Goal: Transaction & Acquisition: Purchase product/service

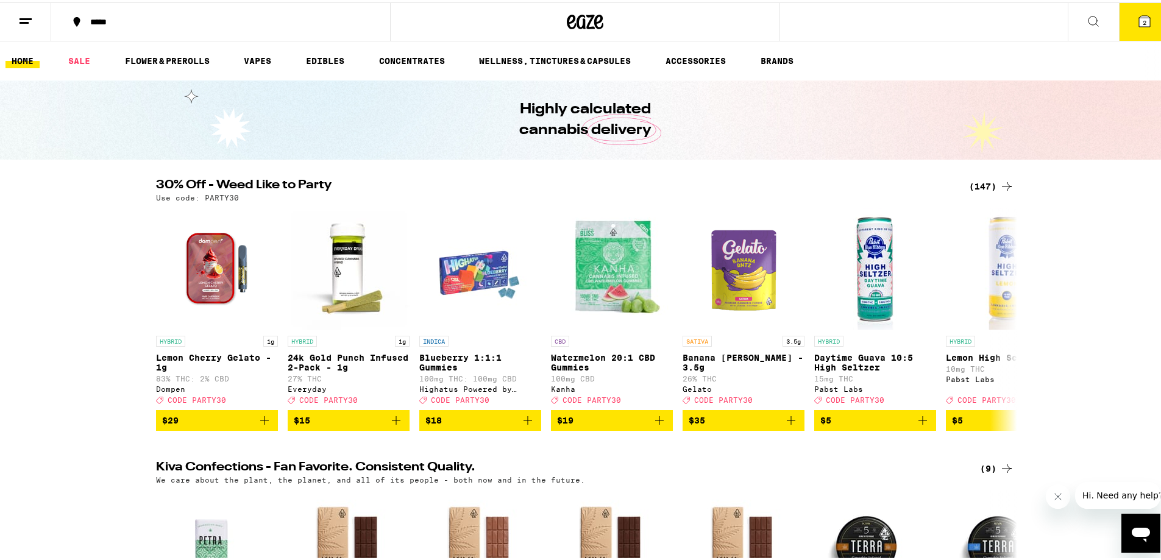
click at [1002, 184] on icon at bounding box center [1007, 184] width 10 height 9
click at [1133, 32] on button "2" at bounding box center [1144, 20] width 51 height 38
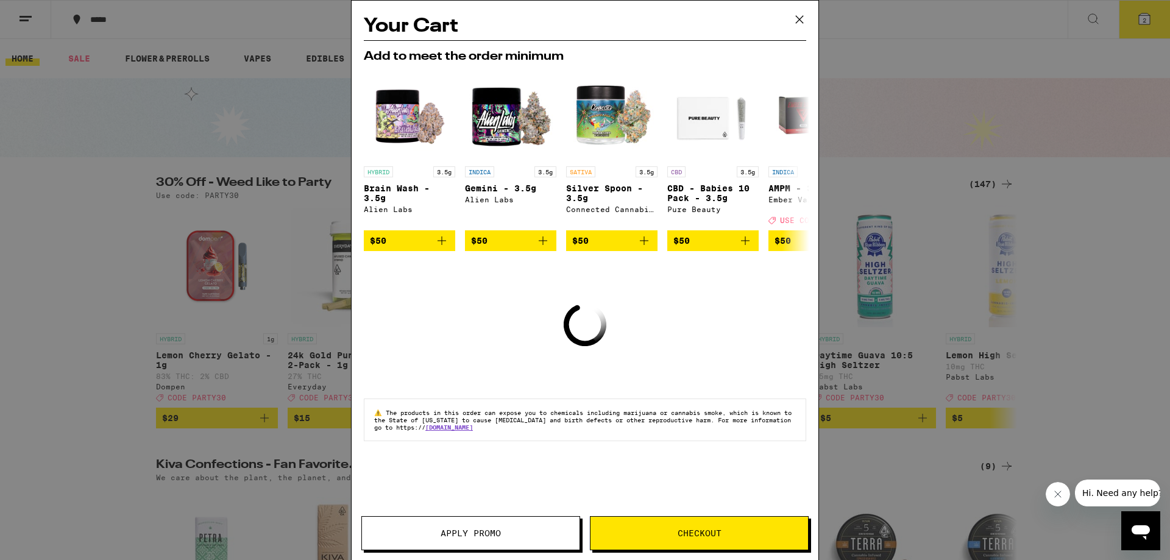
click at [941, 315] on div "Your Cart Add to meet the order minimum HYBRID 3.5g Brain Wash - 3.5g Alien Lab…" at bounding box center [585, 280] width 1170 height 560
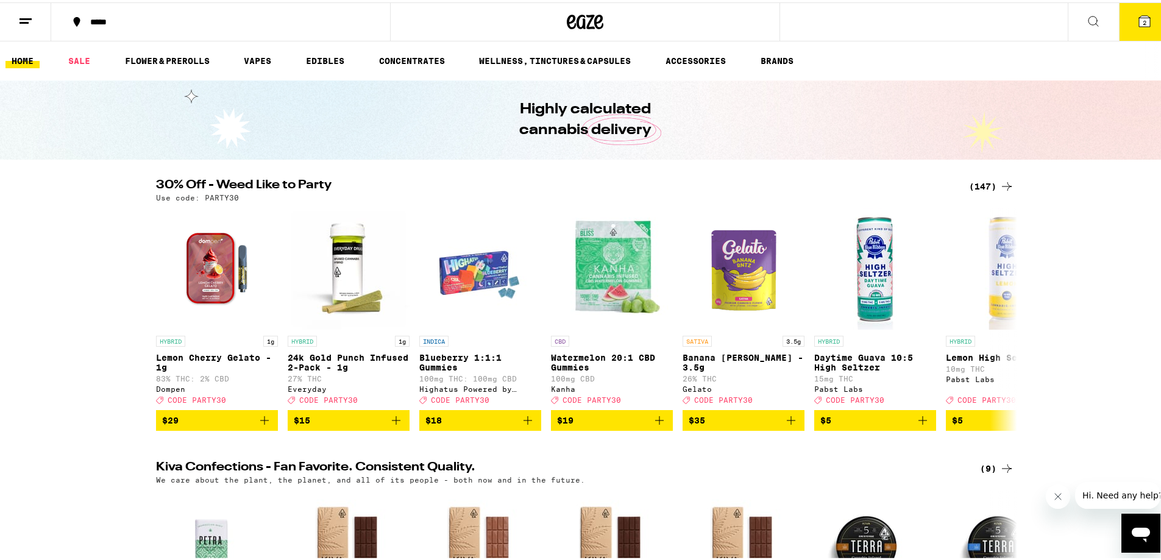
click at [1000, 179] on icon at bounding box center [1007, 184] width 15 height 15
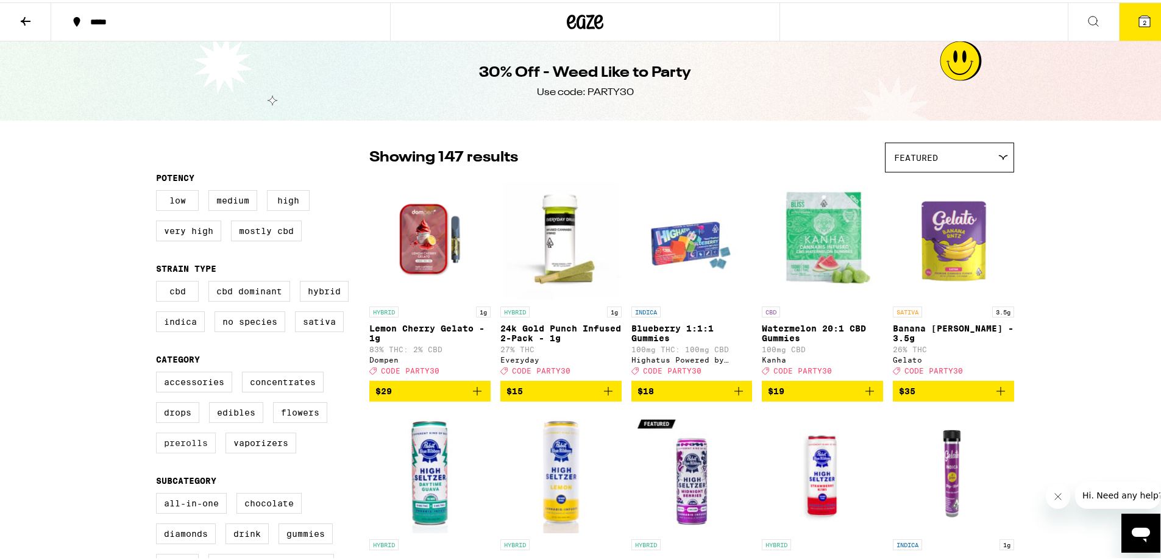
click at [190, 451] on label "Prerolls" at bounding box center [186, 440] width 60 height 21
click at [159, 372] on input "Prerolls" at bounding box center [158, 371] width 1 height 1
checkbox input "true"
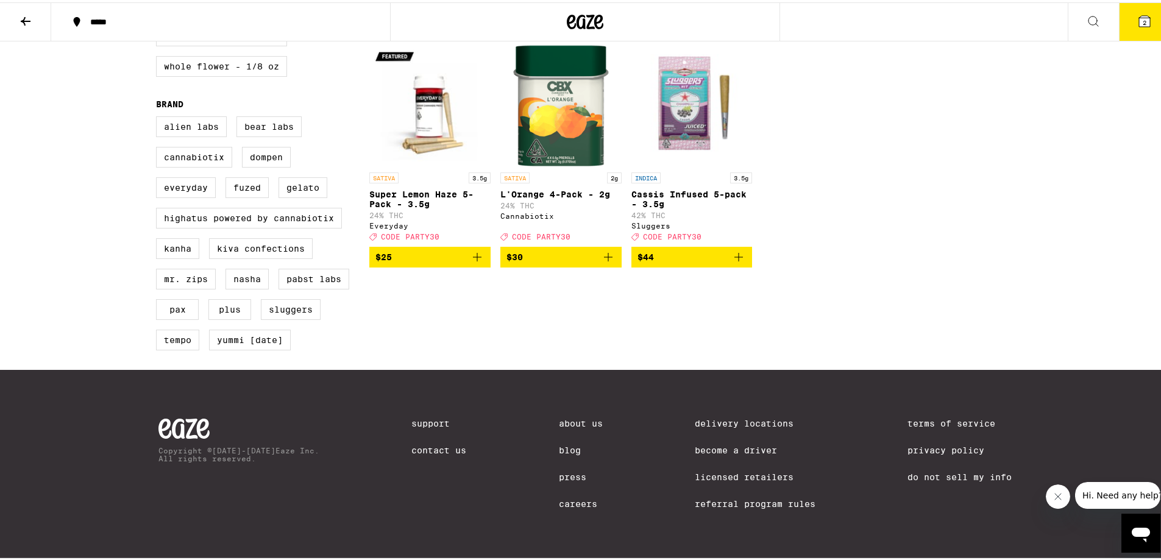
scroll to position [880, 0]
click at [731, 247] on icon "Add to bag" at bounding box center [738, 254] width 15 height 15
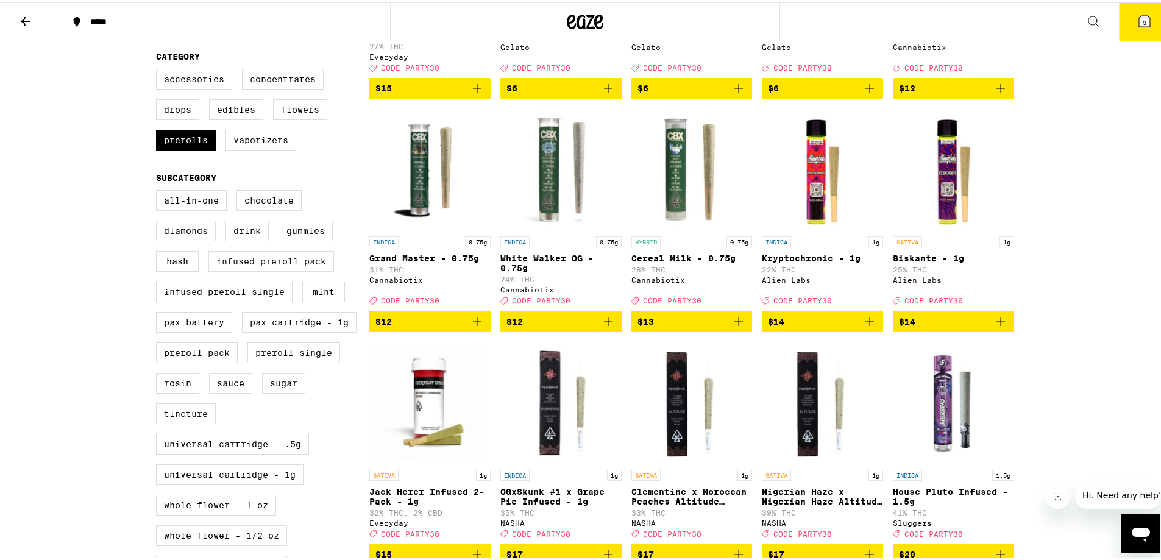
scroll to position [209, 0]
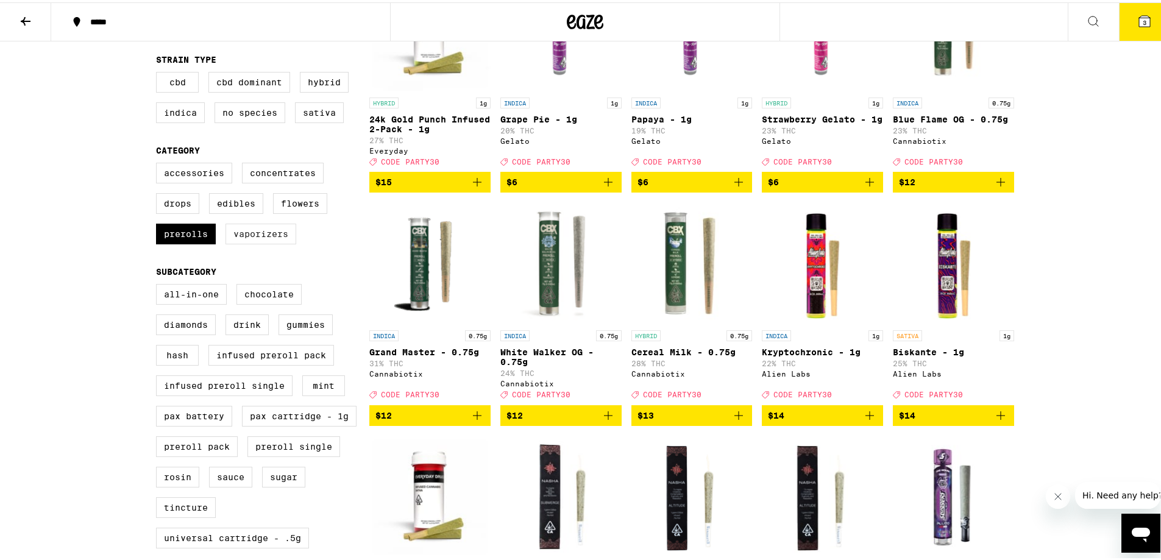
click at [261, 242] on label "Vaporizers" at bounding box center [261, 231] width 71 height 21
click at [159, 163] on input "Vaporizers" at bounding box center [158, 162] width 1 height 1
checkbox input "true"
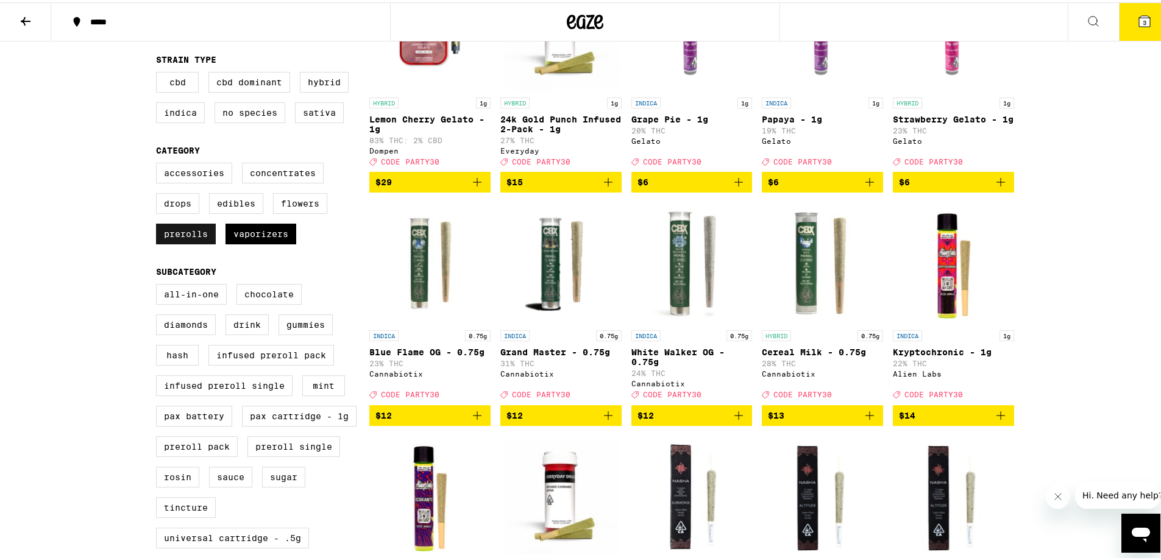
click at [194, 242] on label "Prerolls" at bounding box center [186, 231] width 60 height 21
click at [159, 163] on input "Prerolls" at bounding box center [158, 162] width 1 height 1
checkbox input "false"
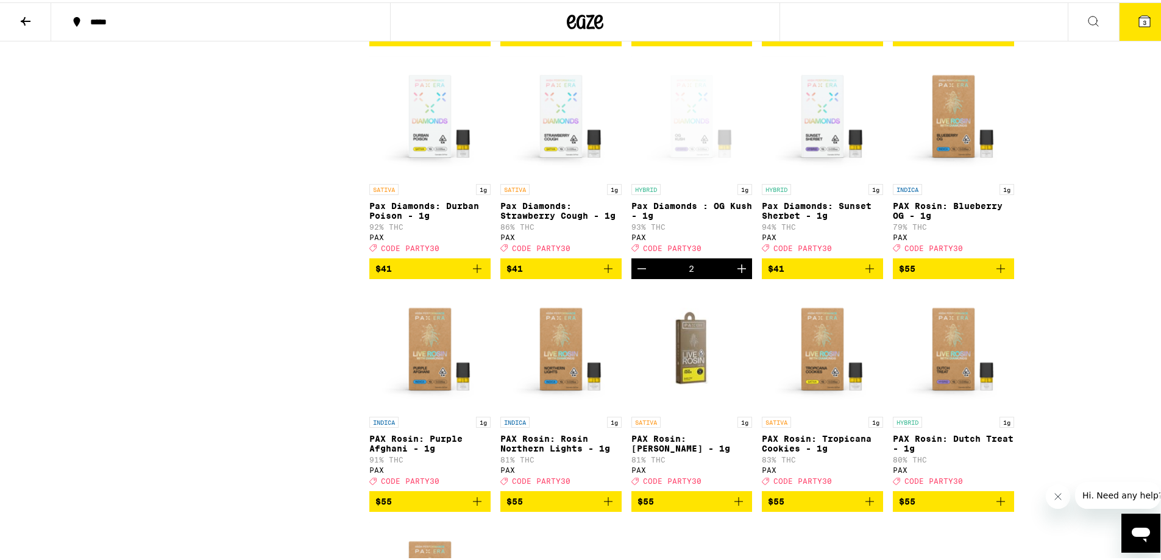
scroll to position [1611, 0]
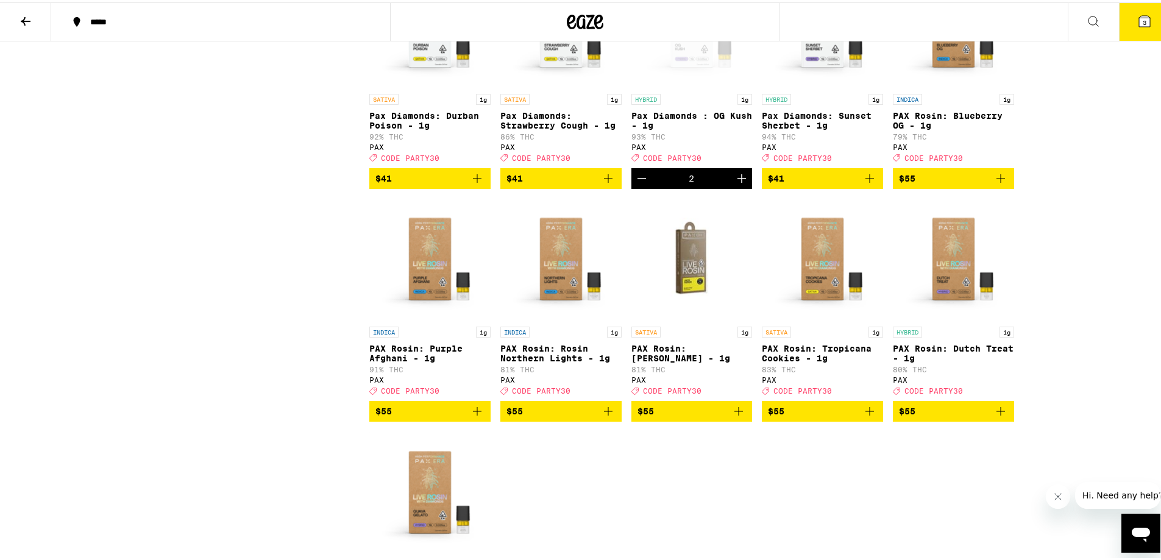
click at [470, 416] on icon "Add to bag" at bounding box center [477, 409] width 15 height 15
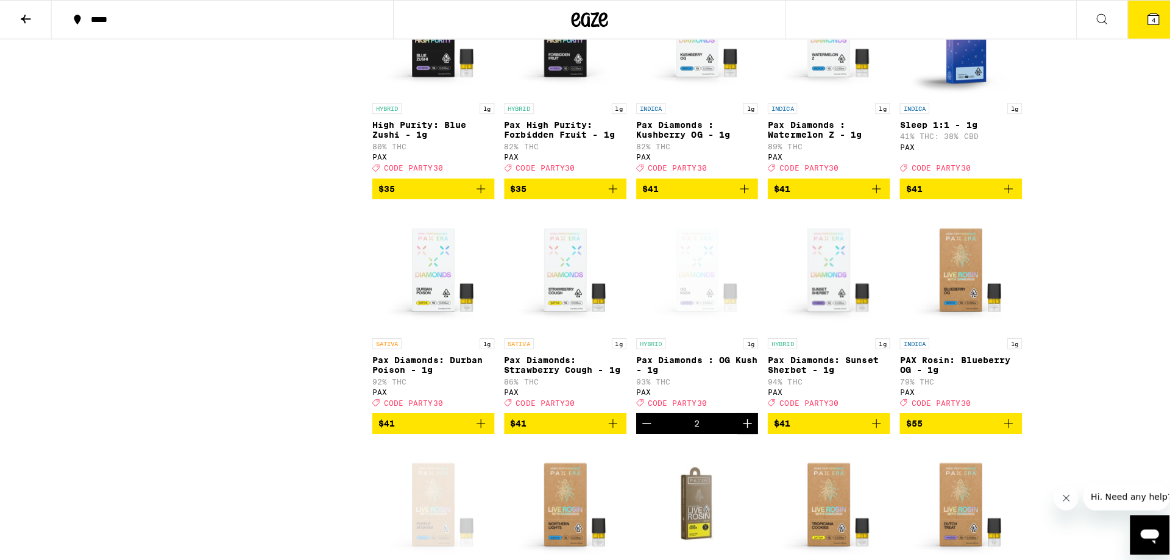
scroll to position [1367, 0]
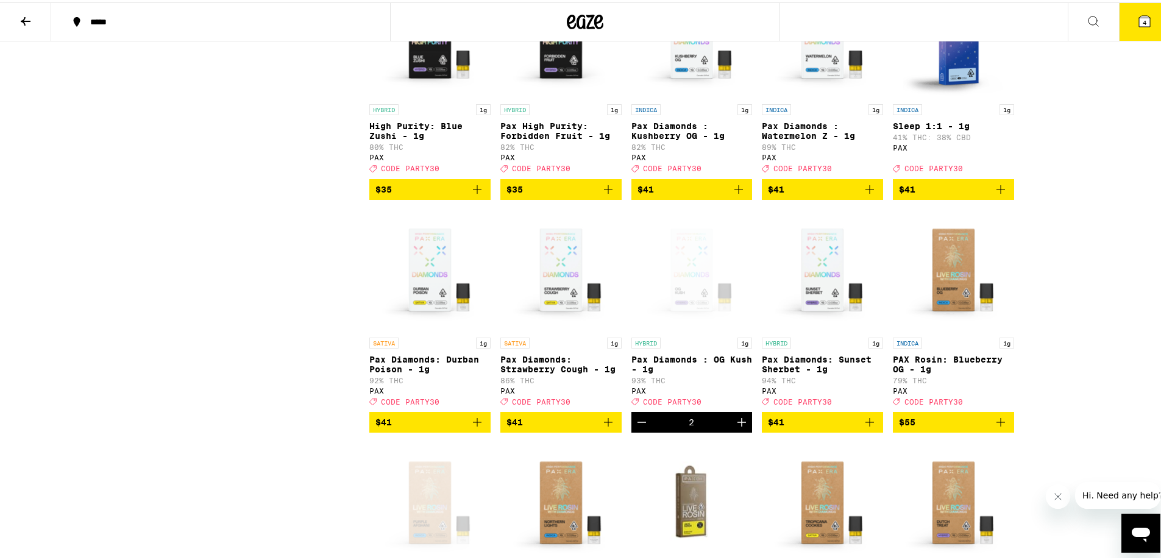
click at [1139, 24] on icon at bounding box center [1144, 18] width 11 height 11
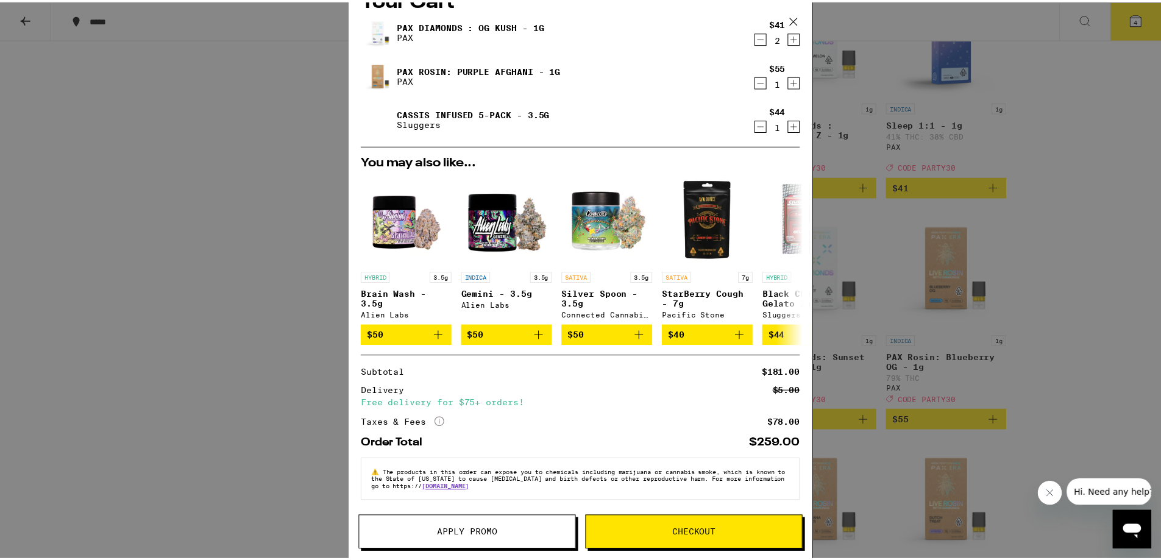
scroll to position [34, 0]
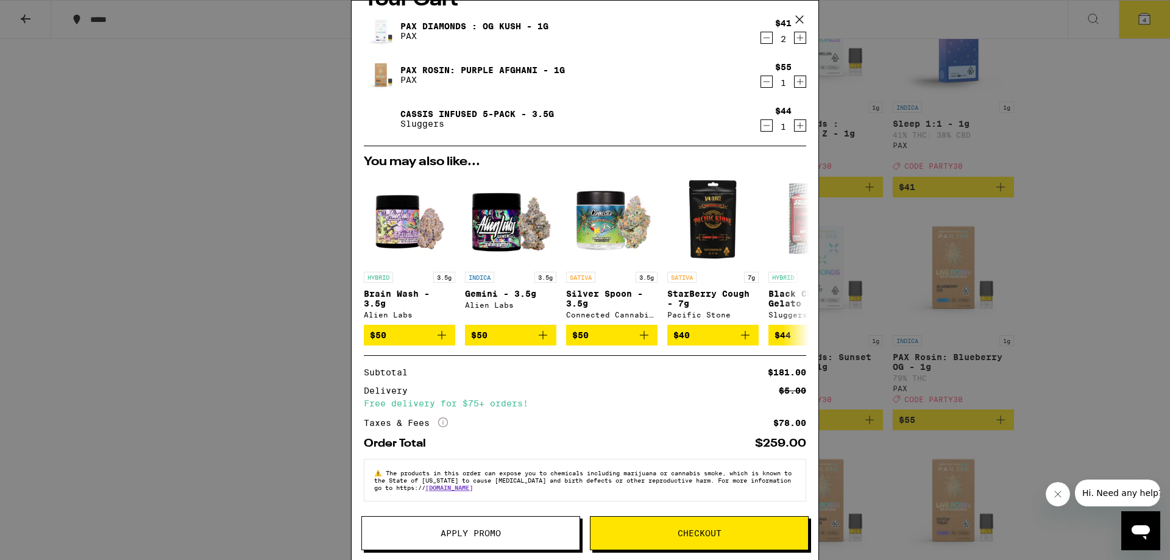
click at [468, 538] on span "Apply Promo" at bounding box center [471, 533] width 60 height 9
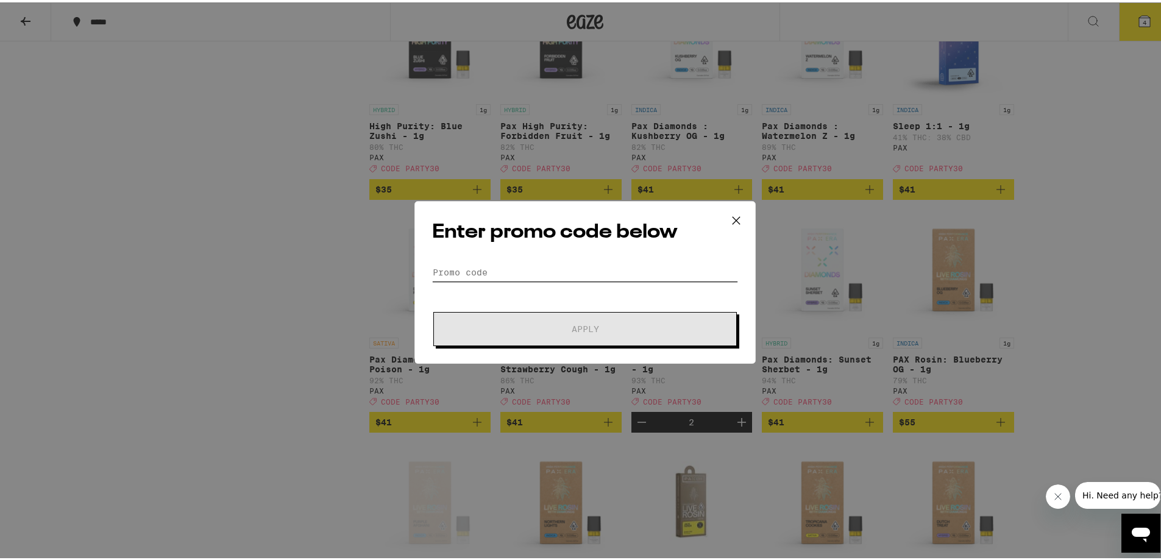
click at [550, 277] on input "Promo Code" at bounding box center [585, 270] width 306 height 18
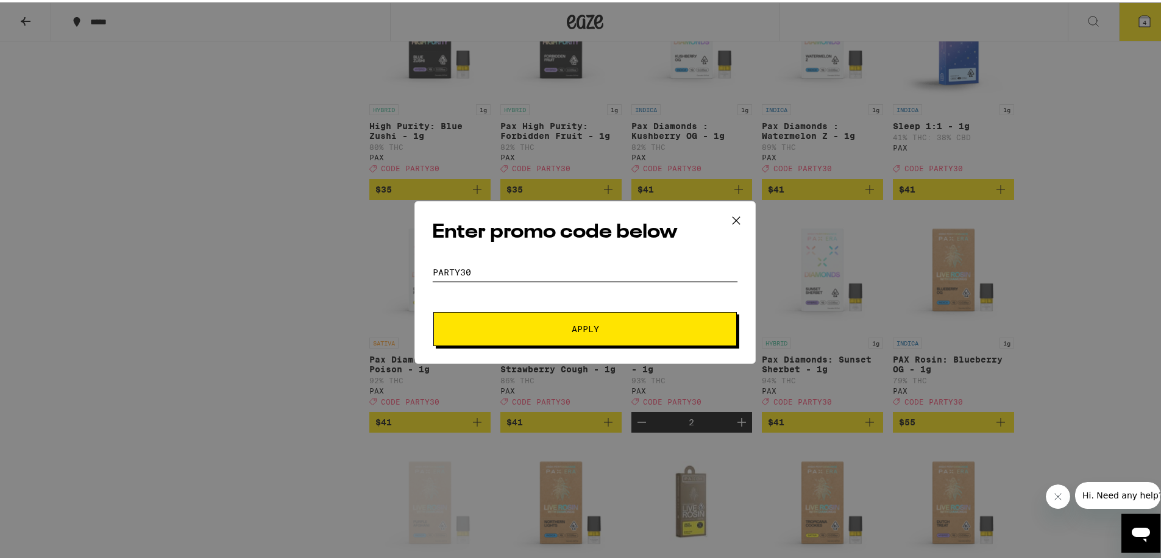
type input "party30"
click at [562, 336] on button "Apply" at bounding box center [585, 327] width 304 height 34
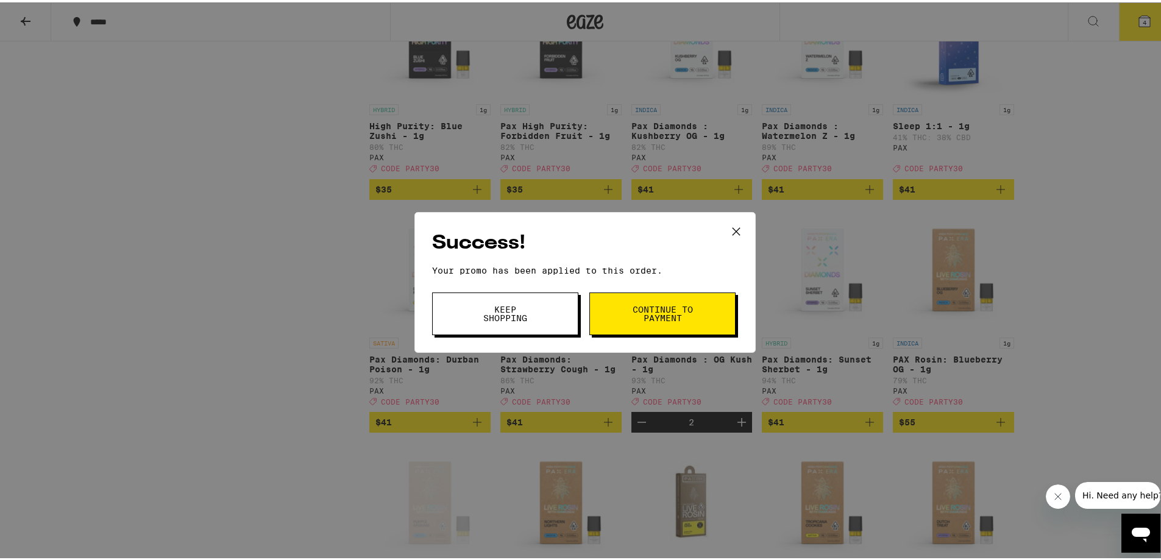
click at [642, 320] on span "Continue to payment" at bounding box center [662, 311] width 62 height 17
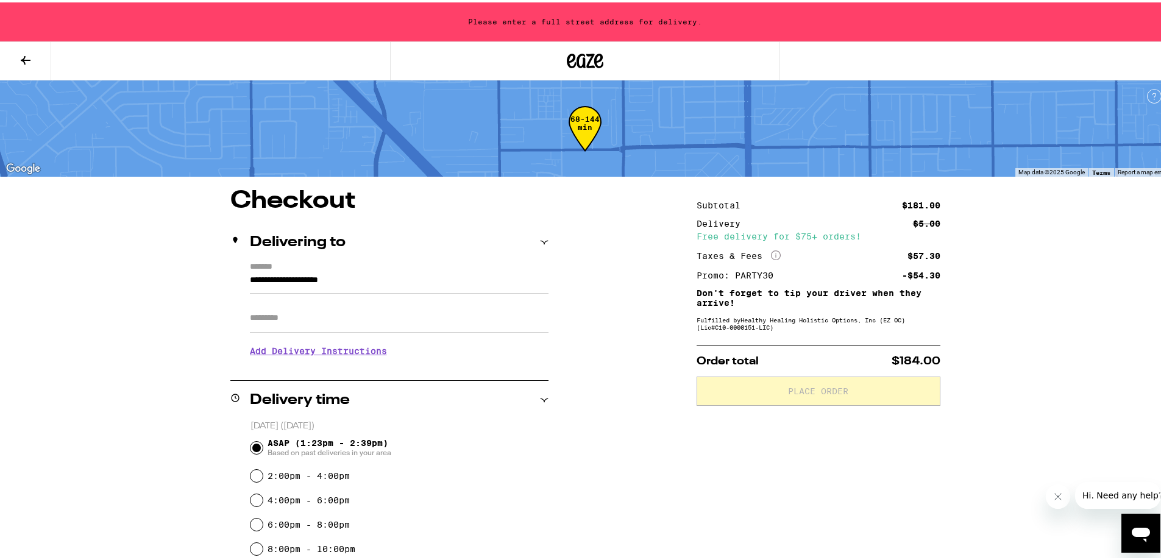
click at [618, 335] on div "**********" at bounding box center [585, 543] width 878 height 713
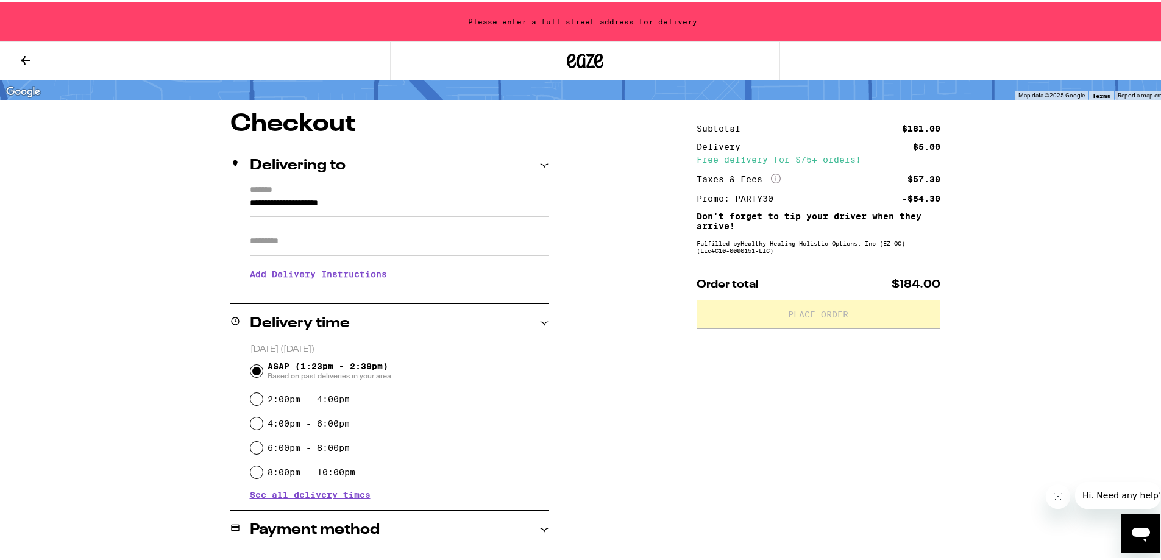
scroll to position [305, 0]
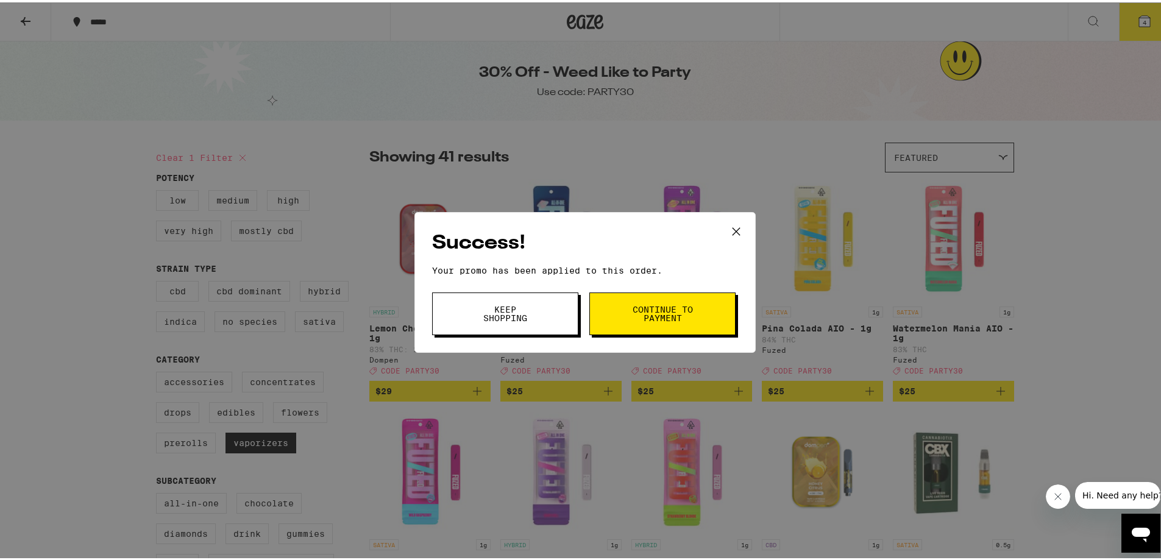
click at [530, 305] on span "Keep Shopping" at bounding box center [505, 311] width 62 height 17
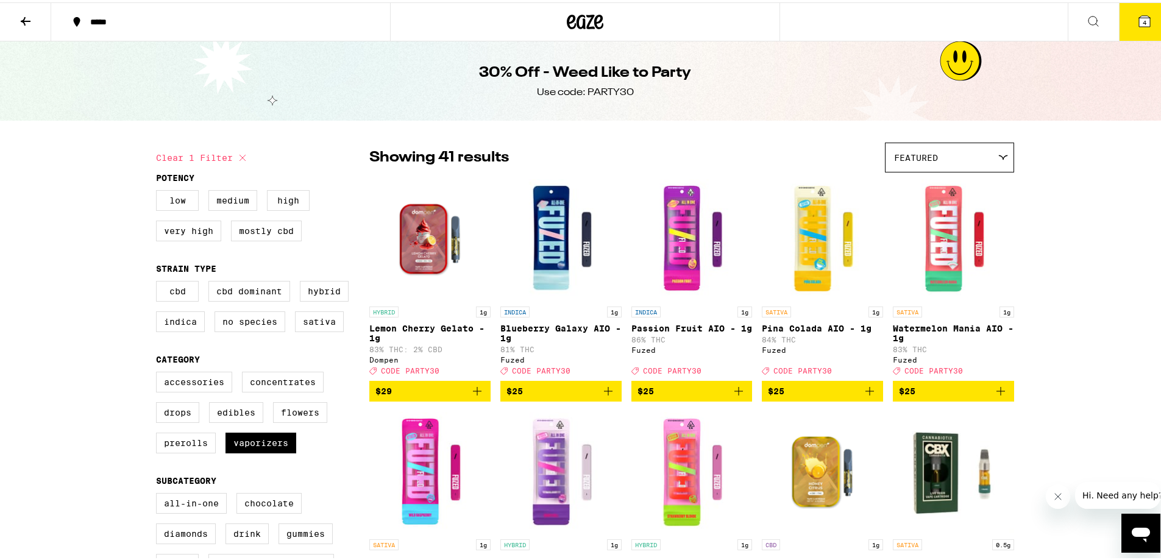
click at [1149, 26] on button "4" at bounding box center [1144, 20] width 51 height 38
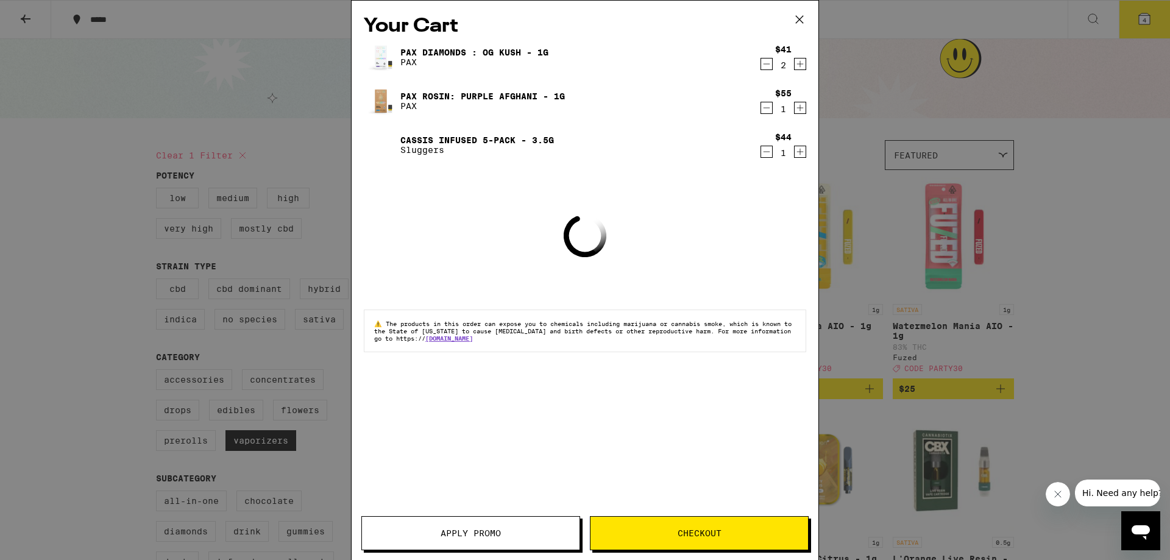
click at [798, 154] on icon "Increment" at bounding box center [800, 151] width 11 height 15
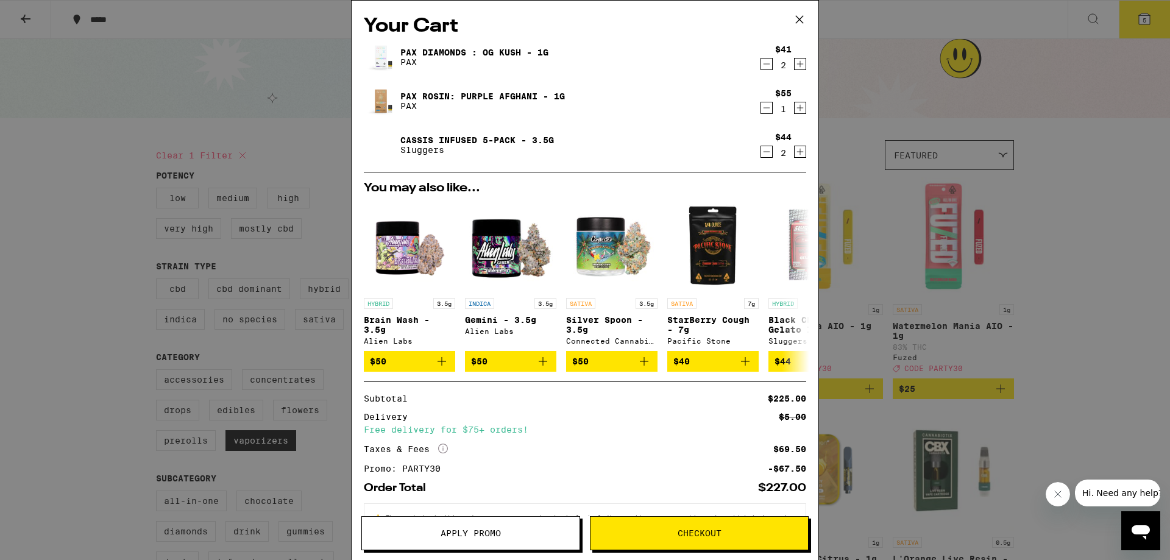
click at [965, 257] on div "Your Cart Pax Diamonds : OG Kush - 1g PAX $41 2 PAX Rosin: Purple Afghani - 1g …" at bounding box center [585, 280] width 1170 height 560
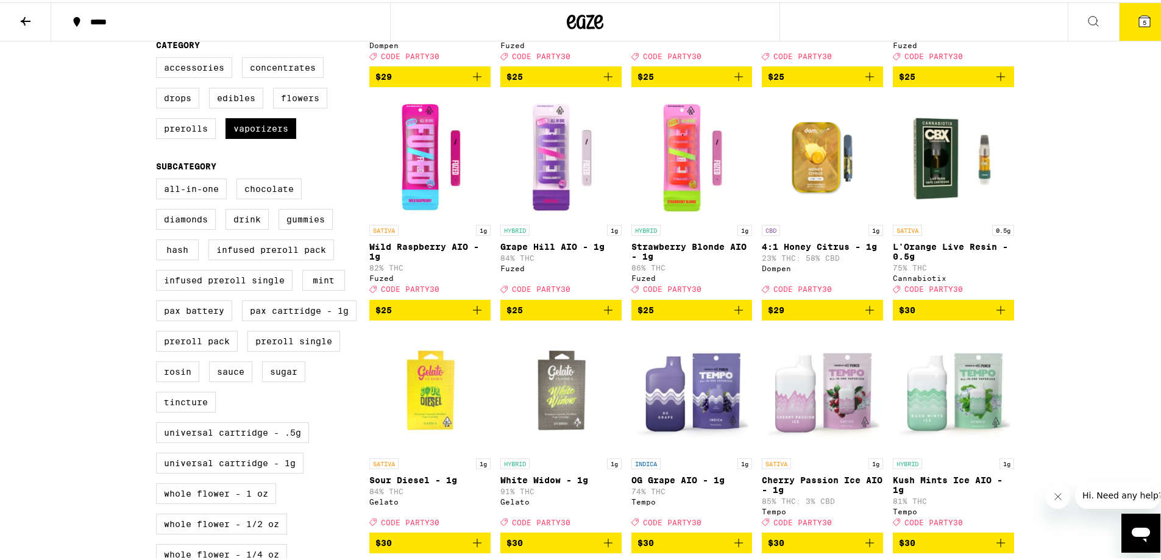
scroll to position [183, 0]
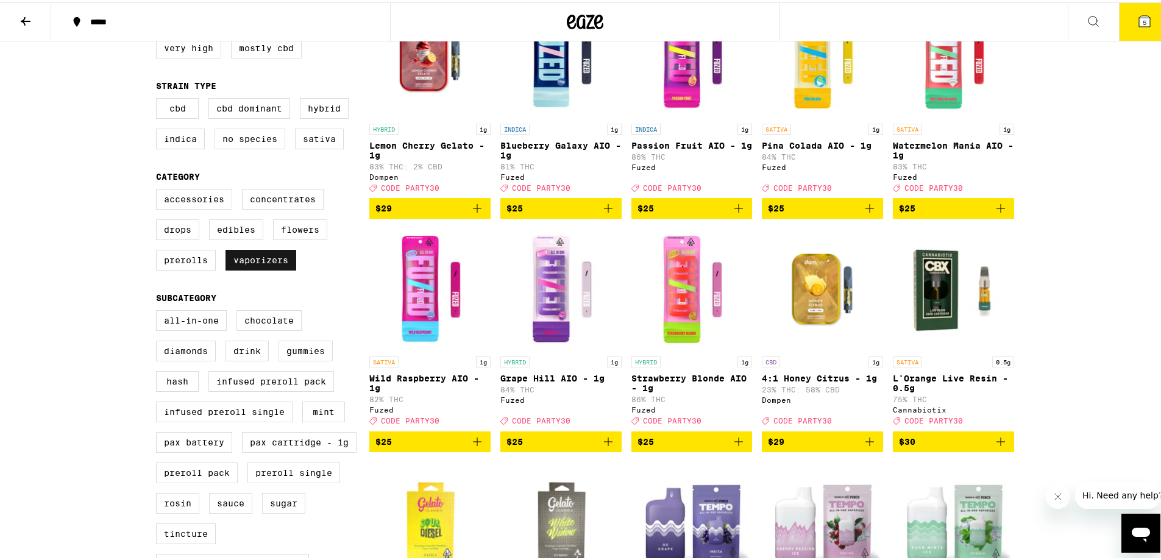
click at [278, 261] on label "Vaporizers" at bounding box center [261, 257] width 71 height 21
click at [159, 189] on input "Vaporizers" at bounding box center [158, 188] width 1 height 1
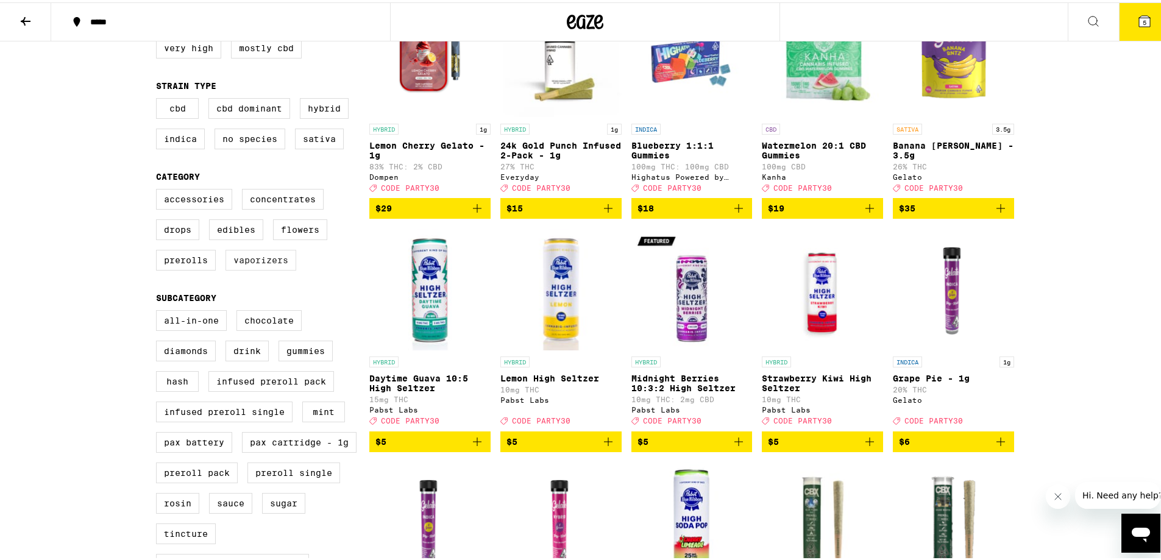
click at [278, 261] on label "Vaporizers" at bounding box center [261, 257] width 71 height 21
click at [159, 189] on input "Vaporizers" at bounding box center [158, 188] width 1 height 1
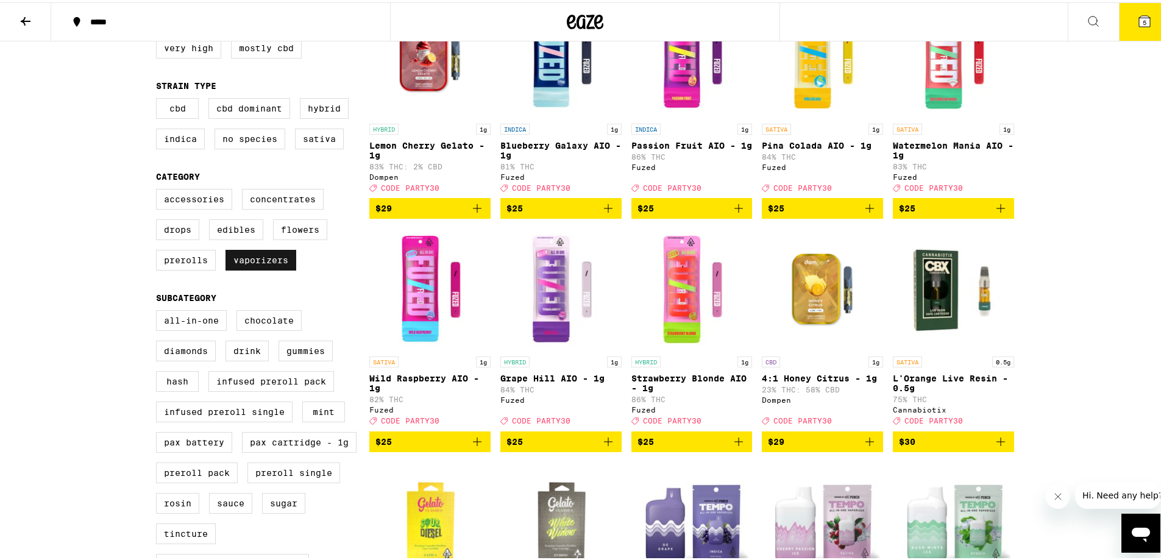
click at [278, 261] on label "Vaporizers" at bounding box center [261, 257] width 71 height 21
click at [159, 189] on input "Vaporizers" at bounding box center [158, 188] width 1 height 1
checkbox input "false"
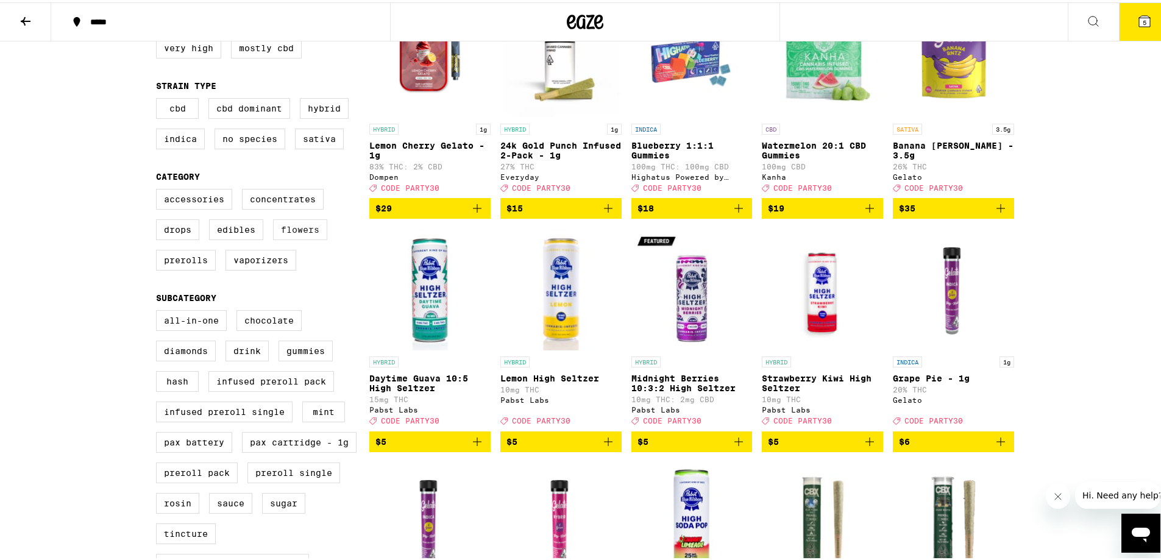
click at [296, 233] on label "Flowers" at bounding box center [300, 227] width 54 height 21
click at [159, 189] on input "Flowers" at bounding box center [158, 188] width 1 height 1
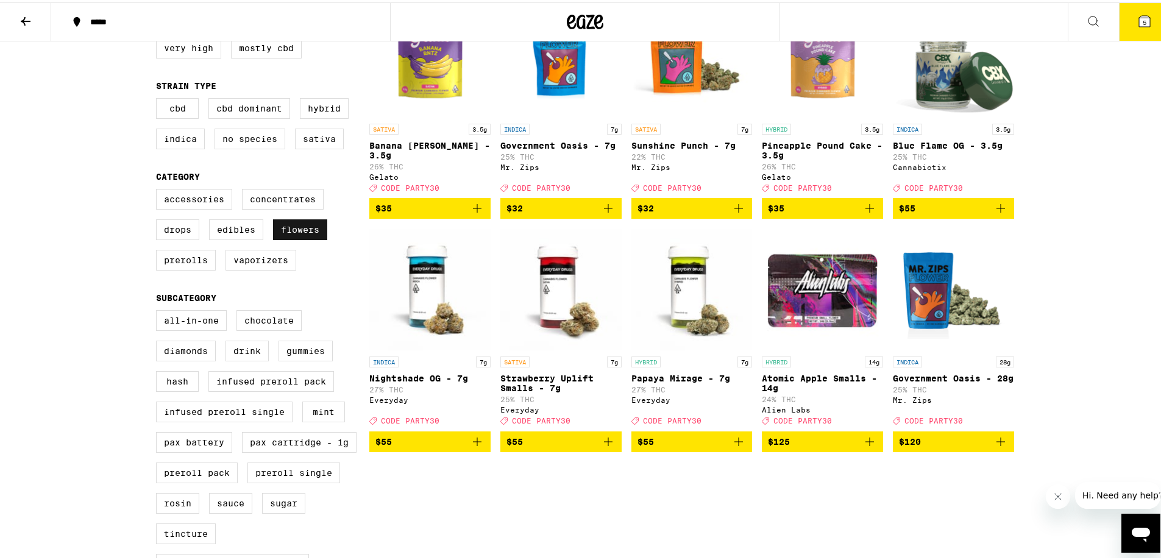
click at [296, 233] on label "Flowers" at bounding box center [300, 227] width 54 height 21
click at [159, 189] on input "Flowers" at bounding box center [158, 188] width 1 height 1
checkbox input "false"
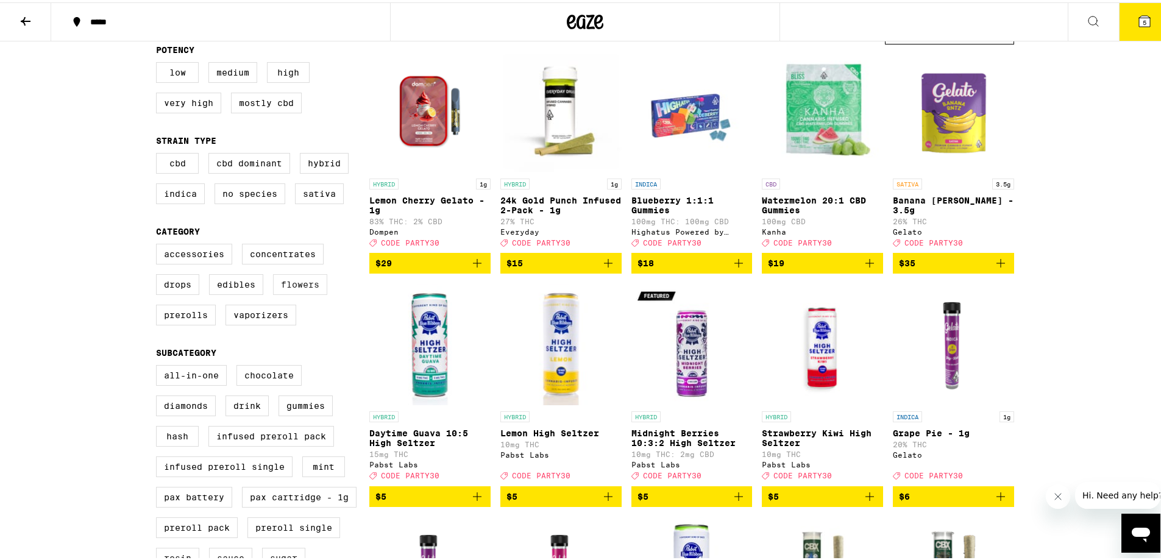
scroll to position [122, 0]
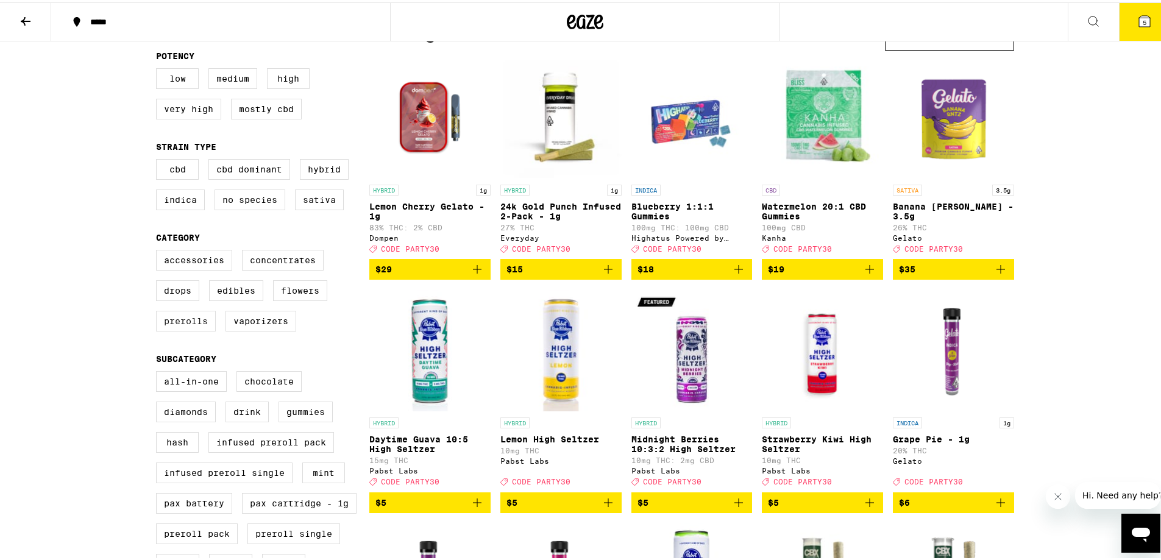
click at [196, 325] on label "Prerolls" at bounding box center [186, 318] width 60 height 21
click at [159, 250] on input "Prerolls" at bounding box center [158, 249] width 1 height 1
checkbox input "true"
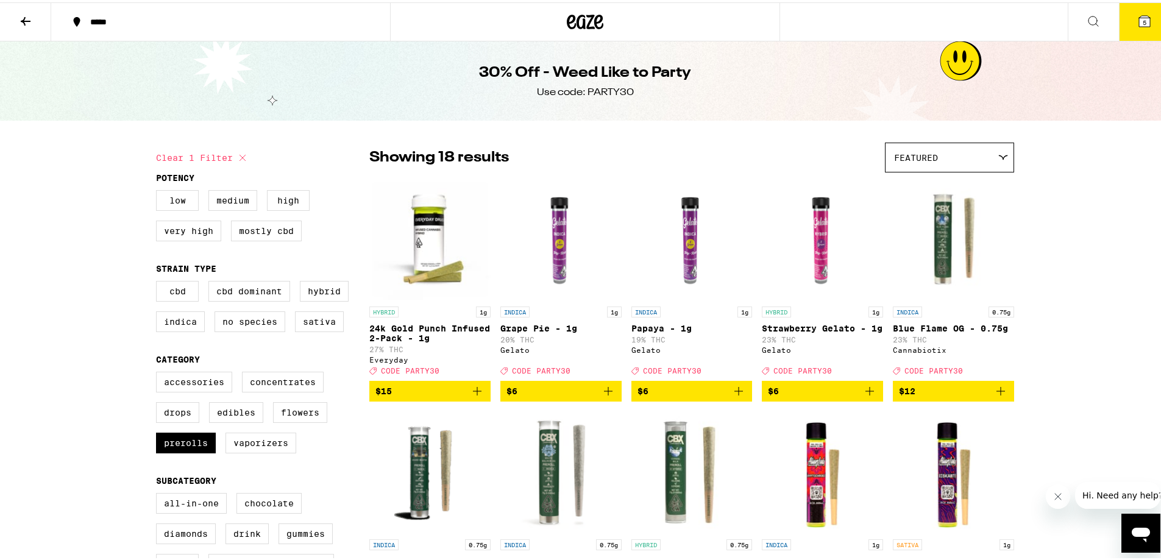
click at [1143, 18] on span "5" at bounding box center [1145, 19] width 4 height 7
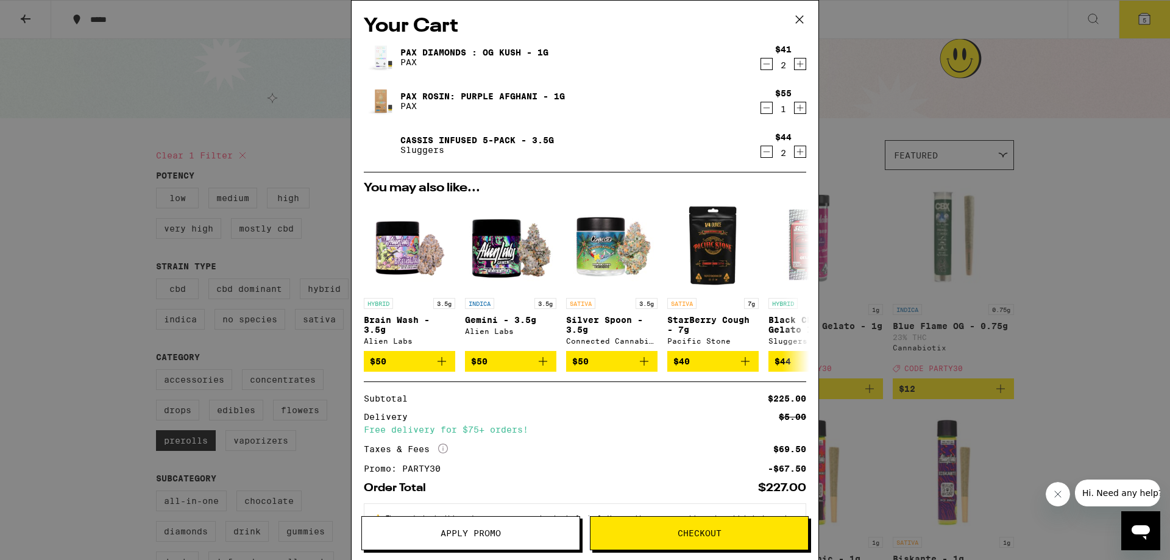
click at [761, 147] on icon "Decrement" at bounding box center [766, 151] width 11 height 15
click at [795, 149] on icon "Increment" at bounding box center [800, 151] width 11 height 15
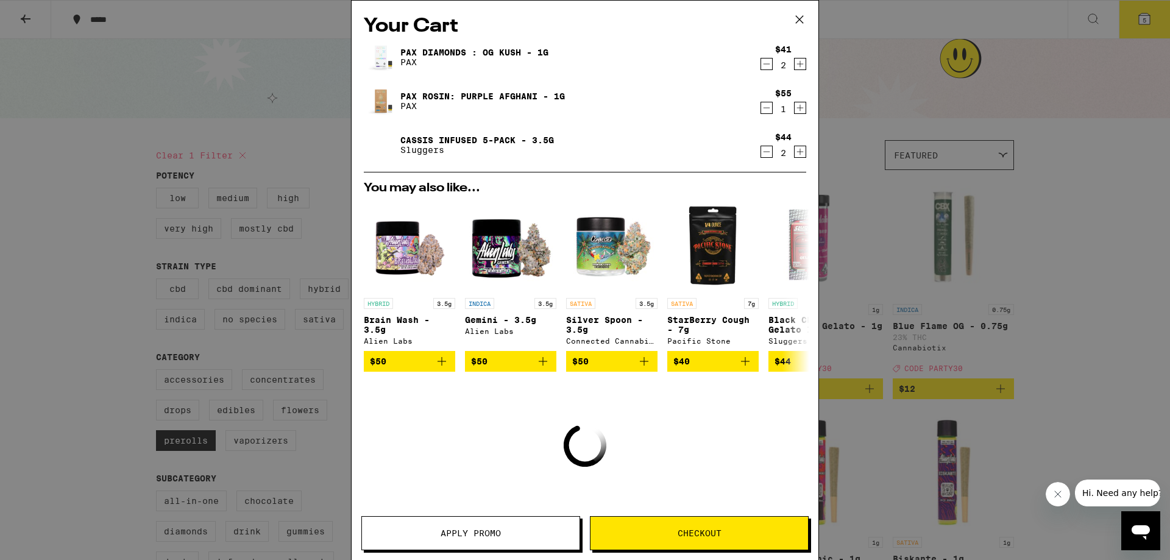
click at [795, 149] on icon "Increment" at bounding box center [800, 151] width 11 height 15
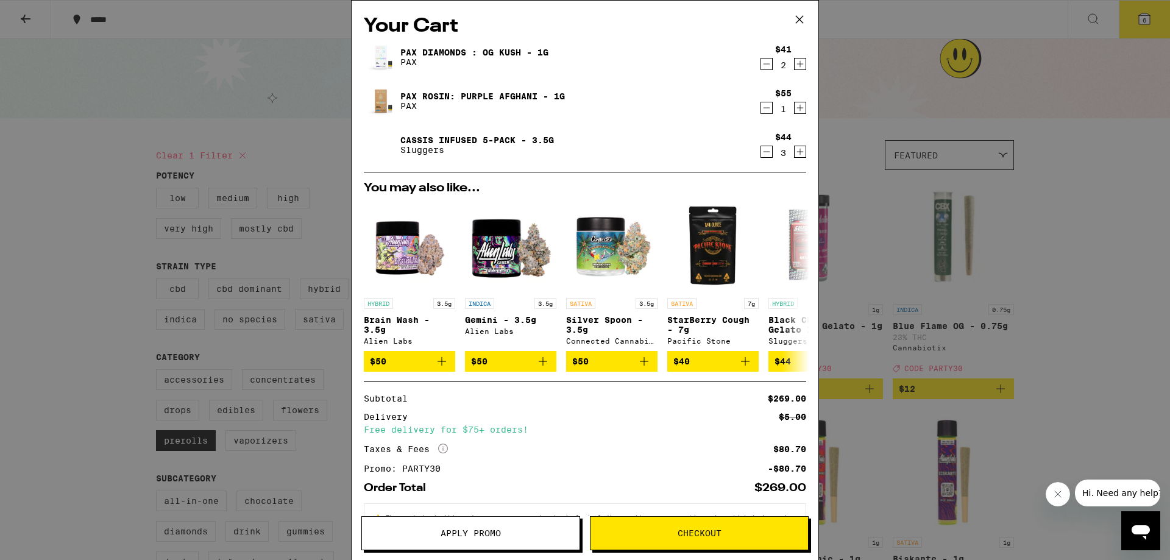
click at [764, 64] on icon "Decrement" at bounding box center [767, 64] width 7 height 0
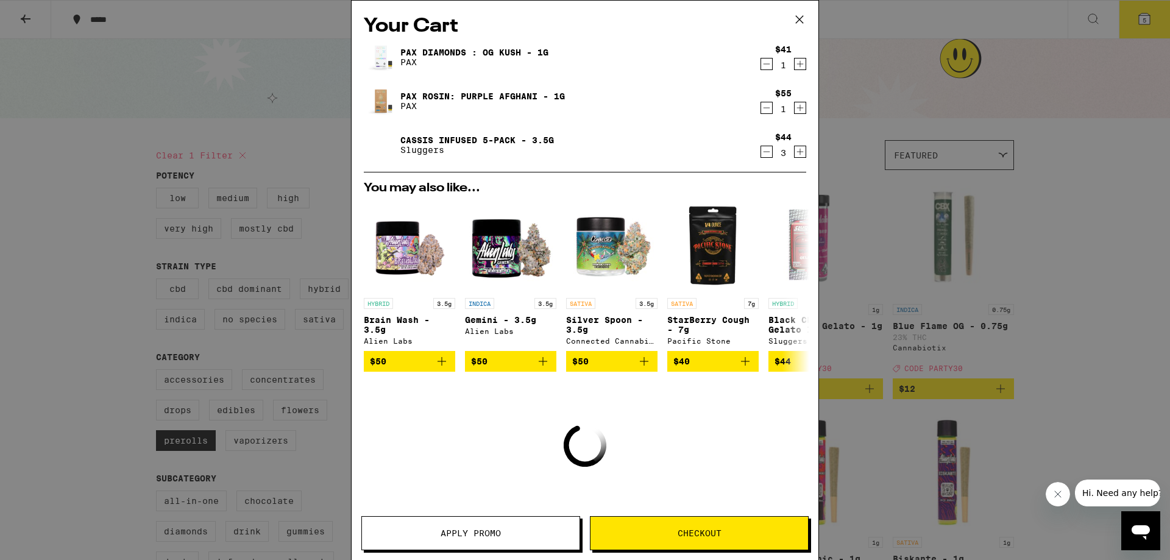
click at [764, 64] on icon "Decrement" at bounding box center [767, 64] width 7 height 0
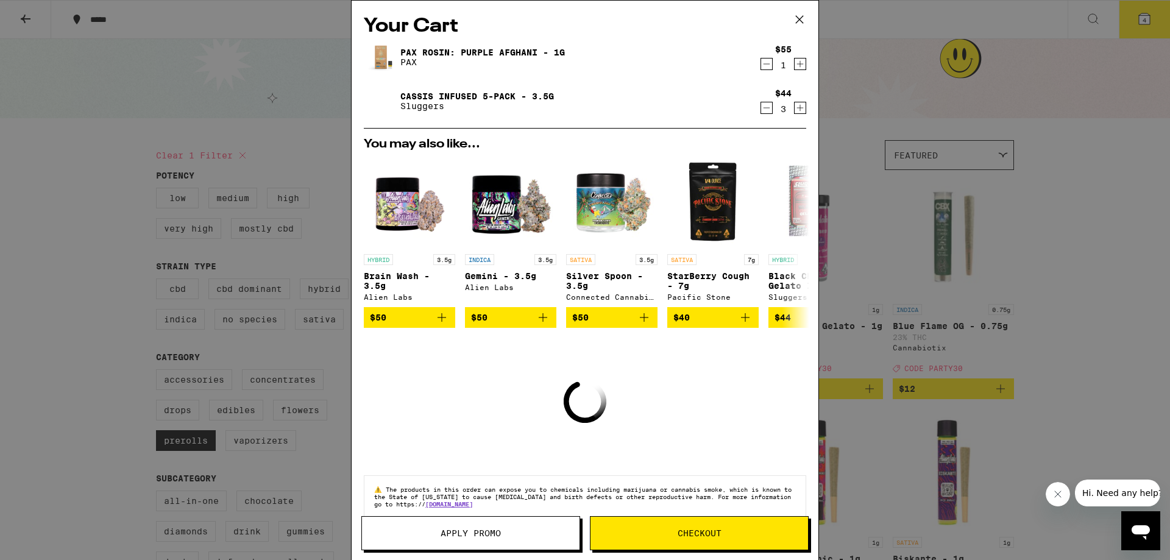
click at [1006, 132] on div "Your Cart PAX Rosin: Purple Afghani - 1g PAX $55 1 Cassis Infused 5-pack - 3.5g…" at bounding box center [585, 280] width 1170 height 560
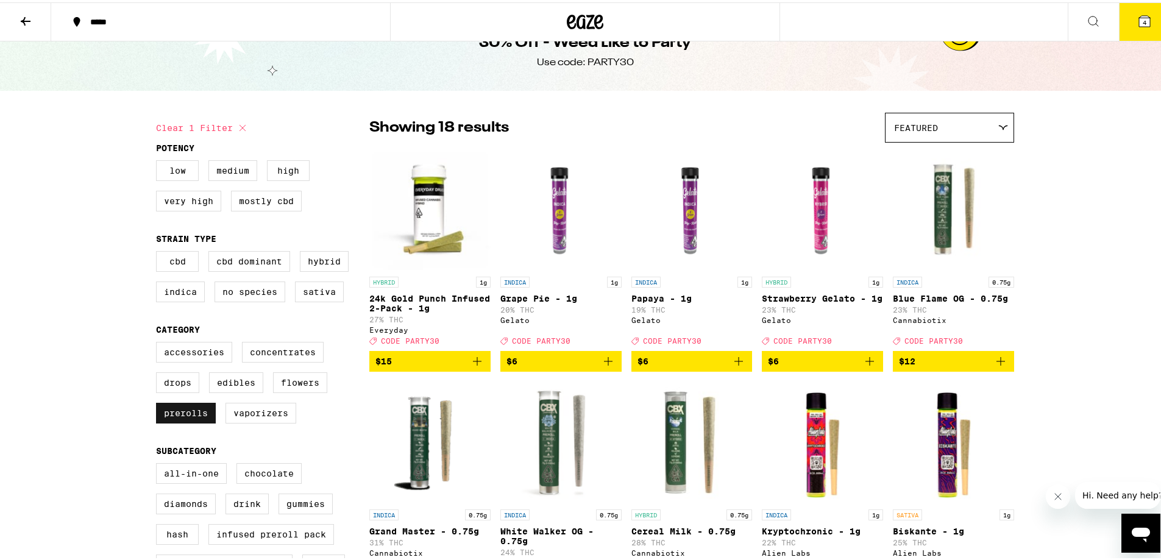
scroll to position [122, 0]
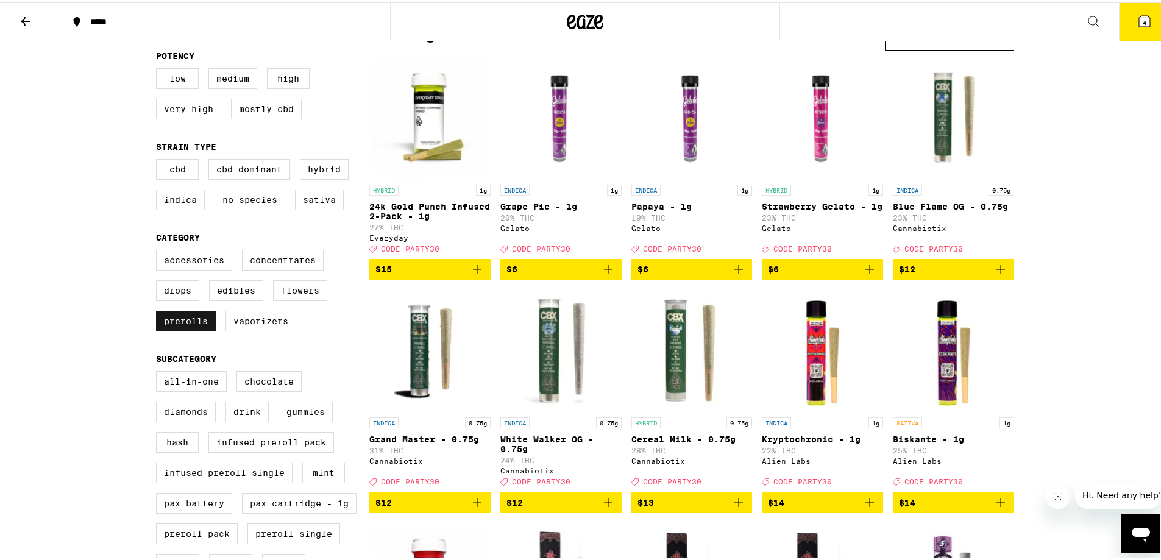
click at [185, 329] on label "Prerolls" at bounding box center [186, 318] width 60 height 21
click at [159, 250] on input "Prerolls" at bounding box center [158, 249] width 1 height 1
checkbox input "false"
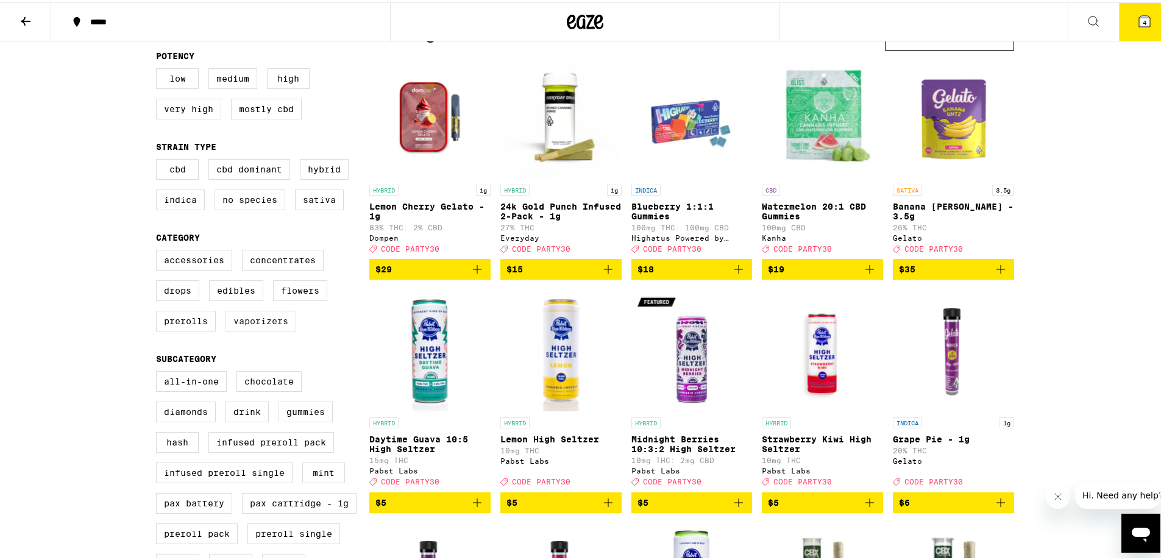
click at [255, 329] on label "Vaporizers" at bounding box center [261, 318] width 71 height 21
click at [159, 250] on input "Vaporizers" at bounding box center [158, 249] width 1 height 1
checkbox input "true"
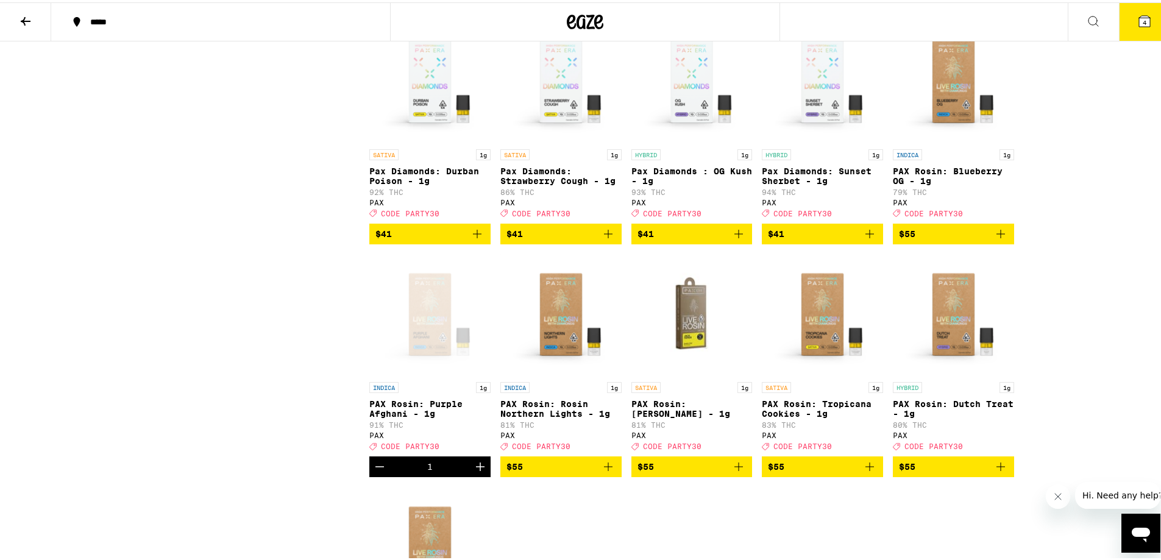
scroll to position [1524, 0]
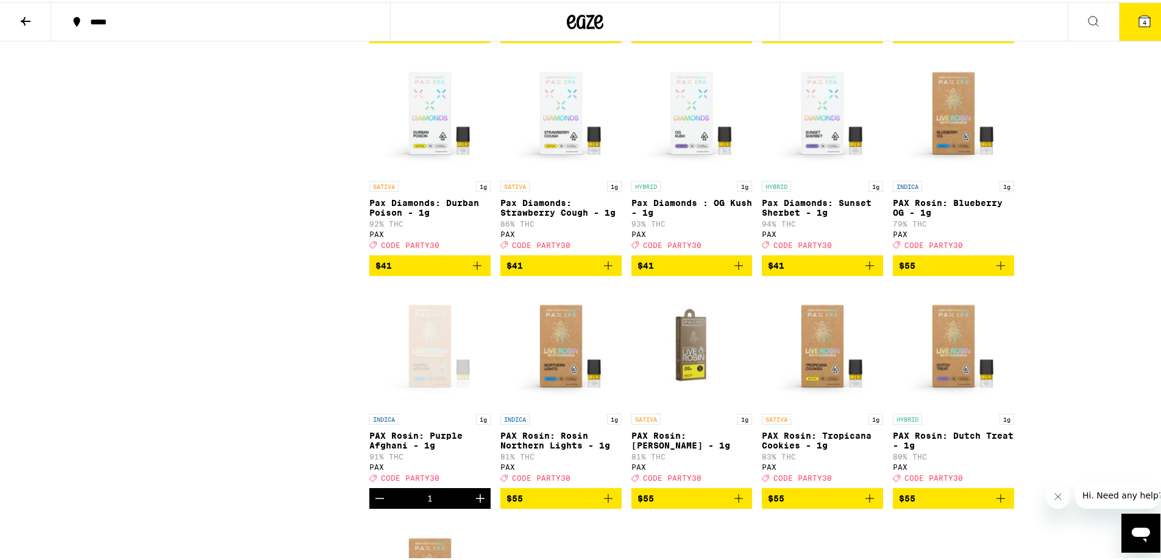
click at [815, 152] on img "Open page for Pax Diamonds: Sunset Sherbet - 1g from PAX" at bounding box center [822, 112] width 121 height 122
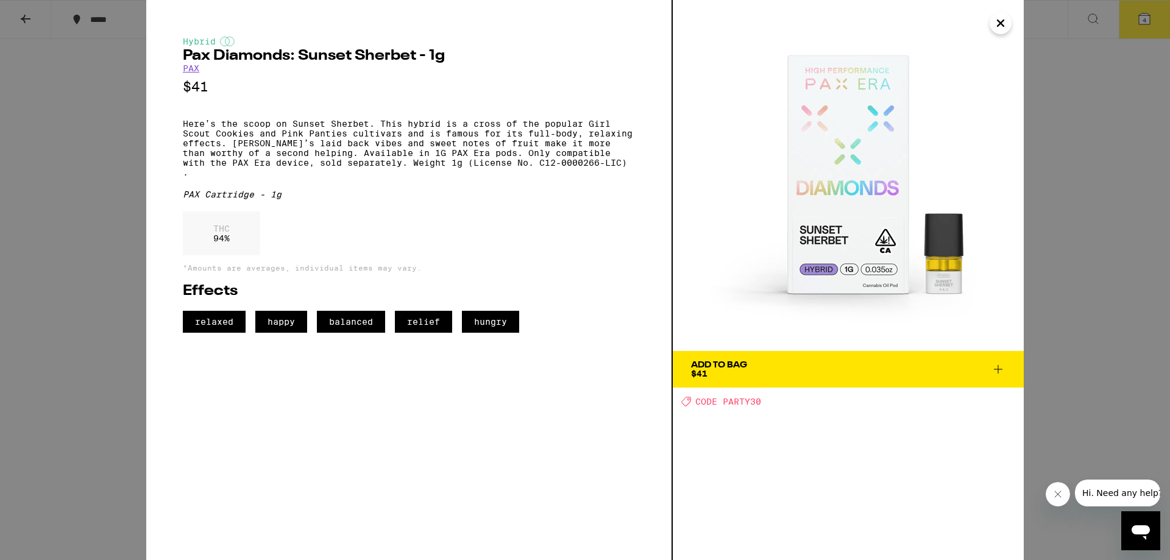
click at [1073, 196] on div "Hybrid Pax Diamonds: Sunset Sherbet - 1g PAX $41 Here’s the scoop on Sunset She…" at bounding box center [585, 280] width 1170 height 560
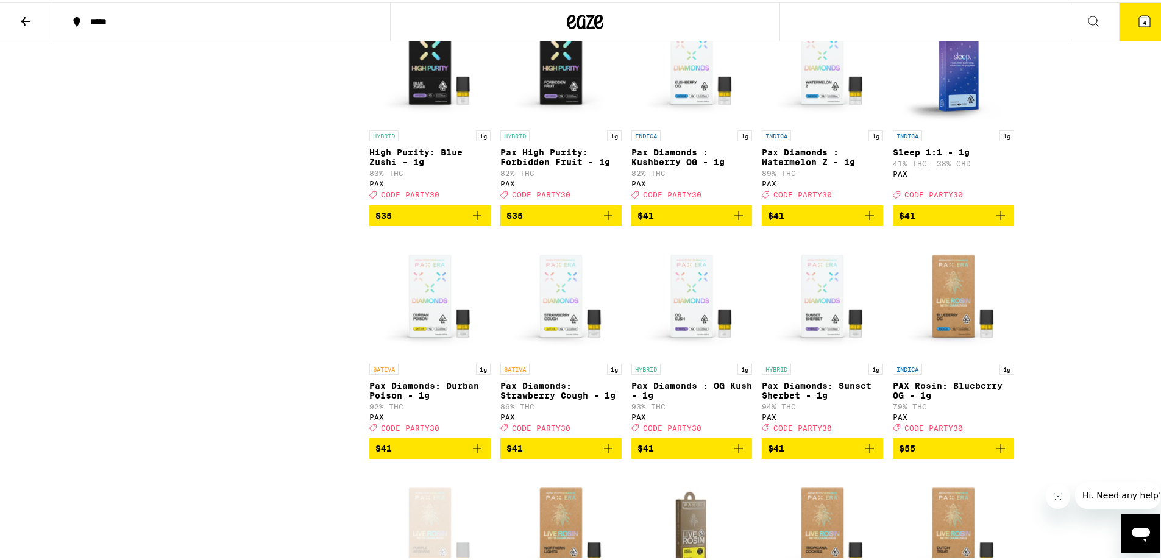
scroll to position [1402, 0]
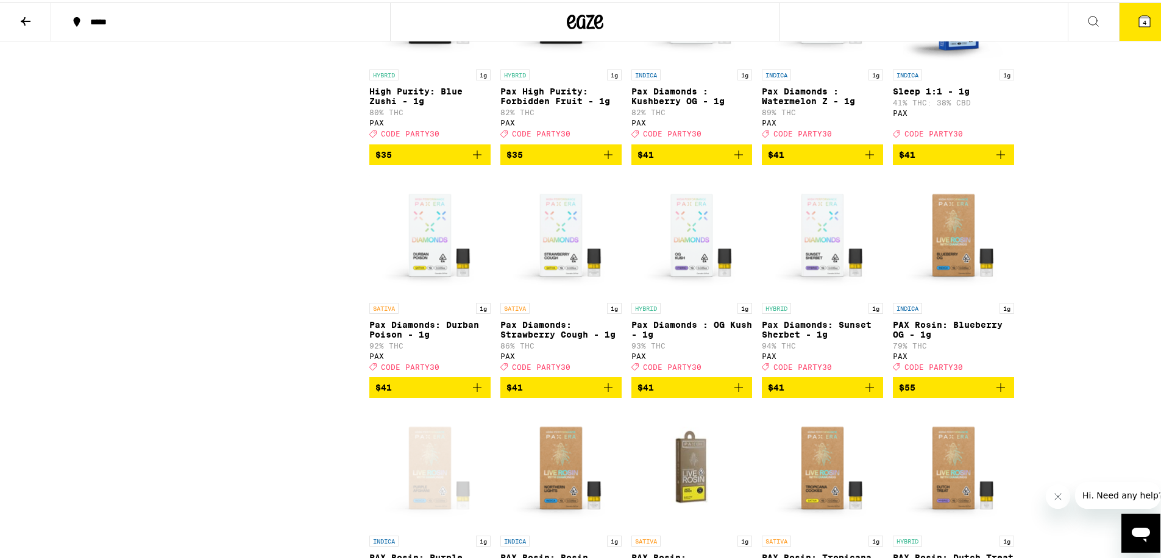
click at [814, 276] on img "Open page for Pax Diamonds: Sunset Sherbet - 1g from PAX" at bounding box center [822, 233] width 121 height 122
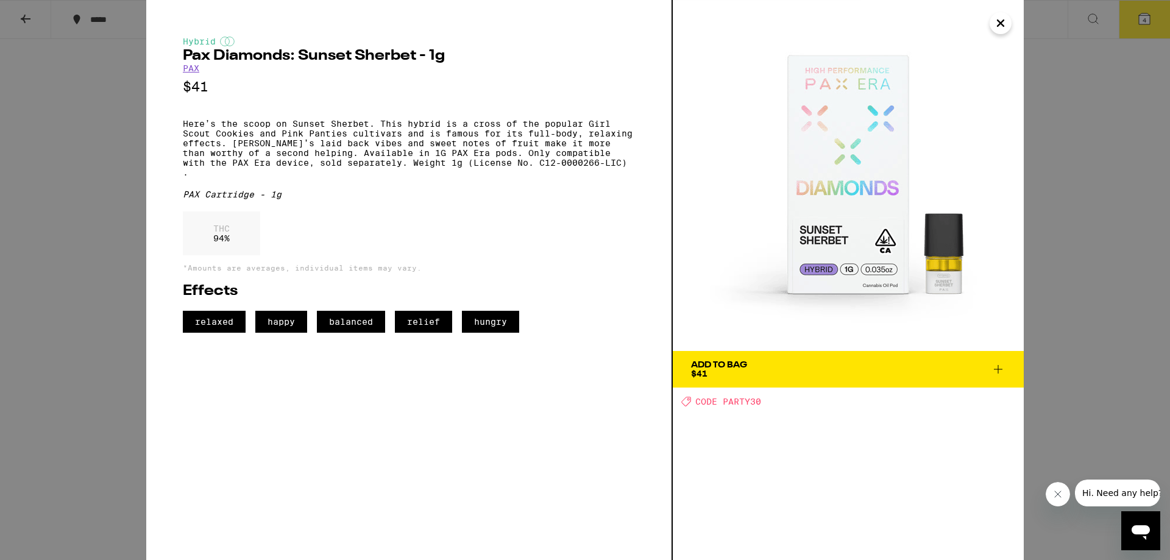
click at [1000, 24] on icon "Close" at bounding box center [1001, 23] width 6 height 6
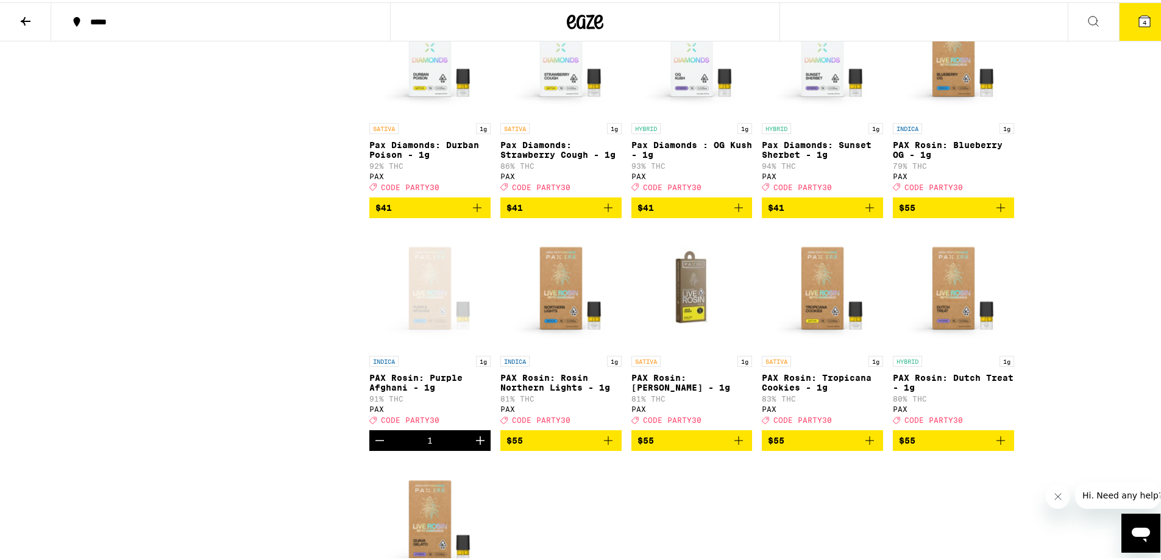
scroll to position [1585, 0]
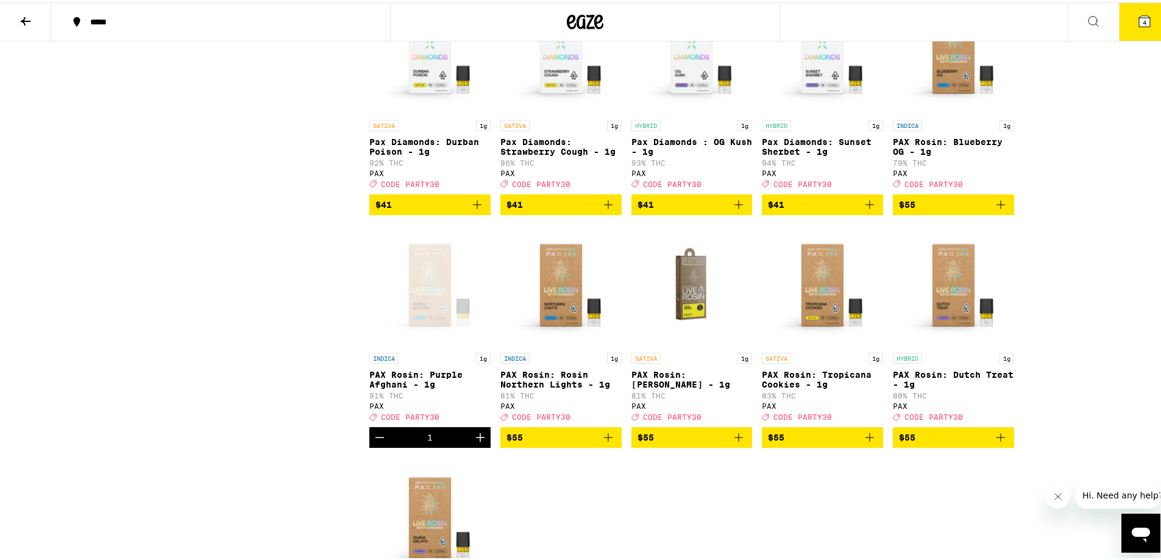
click at [422, 344] on div "Open page for PAX Rosin: Purple Afghani - 1g from PAX" at bounding box center [429, 283] width 121 height 122
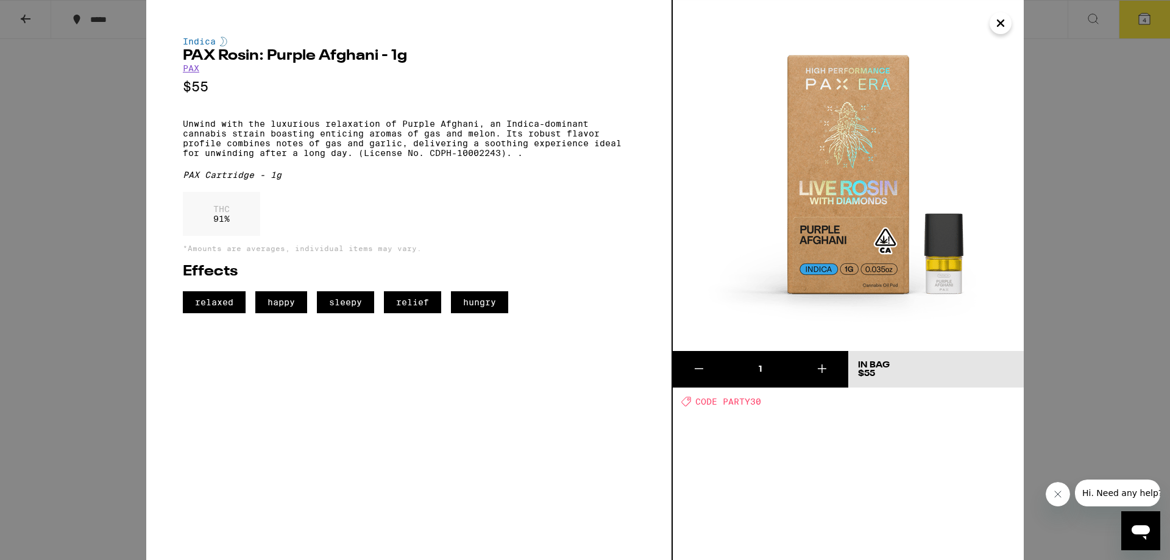
click at [1125, 190] on div "Indica PAX Rosin: Purple Afghani - 1g PAX $55 Unwind with the luxurious relaxat…" at bounding box center [585, 280] width 1170 height 560
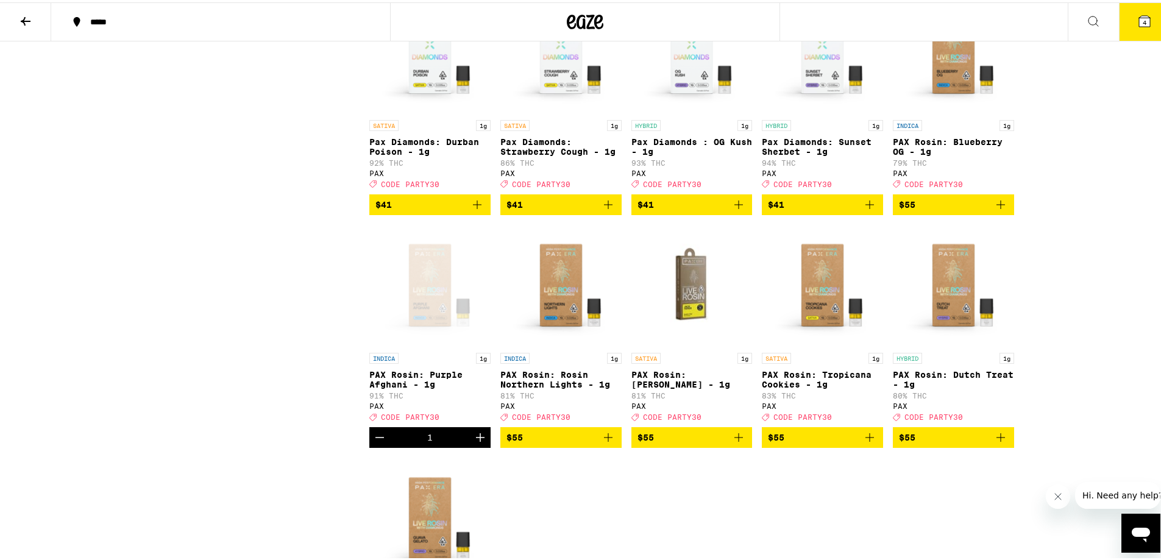
click at [386, 338] on div "Open page for PAX Rosin: Purple Afghani - 1g from PAX" at bounding box center [429, 283] width 121 height 122
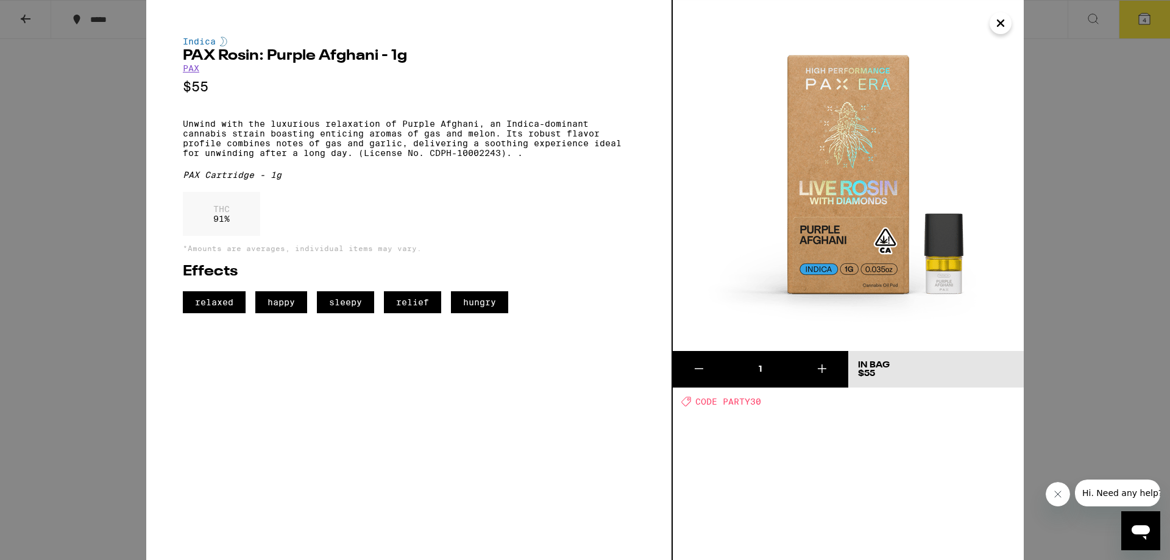
click at [1128, 168] on div "Indica PAX Rosin: Purple Afghani - 1g PAX $55 Unwind with the luxurious relaxat…" at bounding box center [585, 280] width 1170 height 560
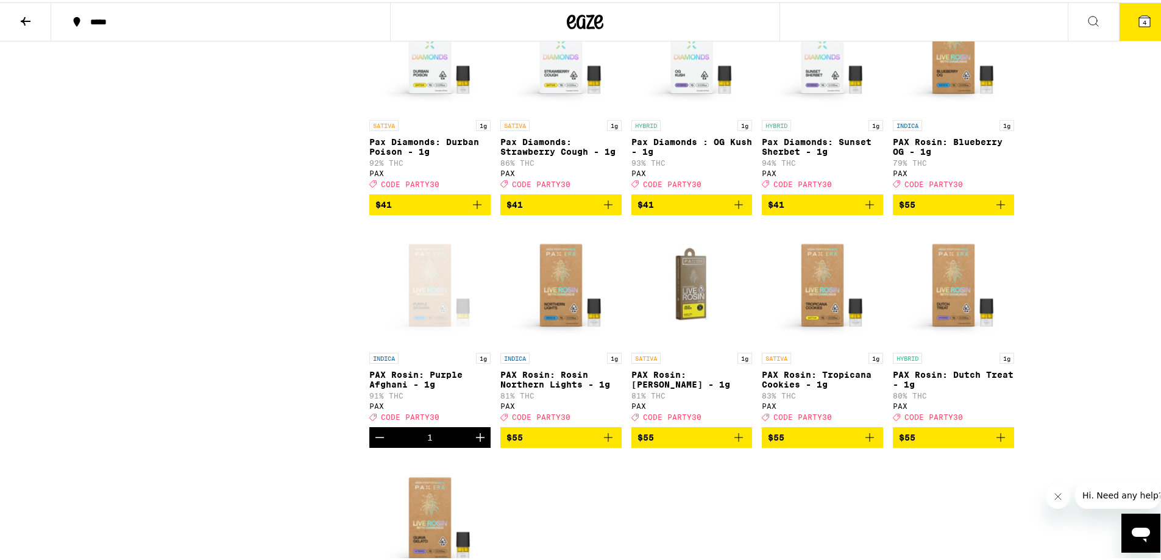
click at [550, 327] on img "Open page for PAX Rosin: Rosin Northern Lights - 1g from PAX" at bounding box center [560, 283] width 121 height 122
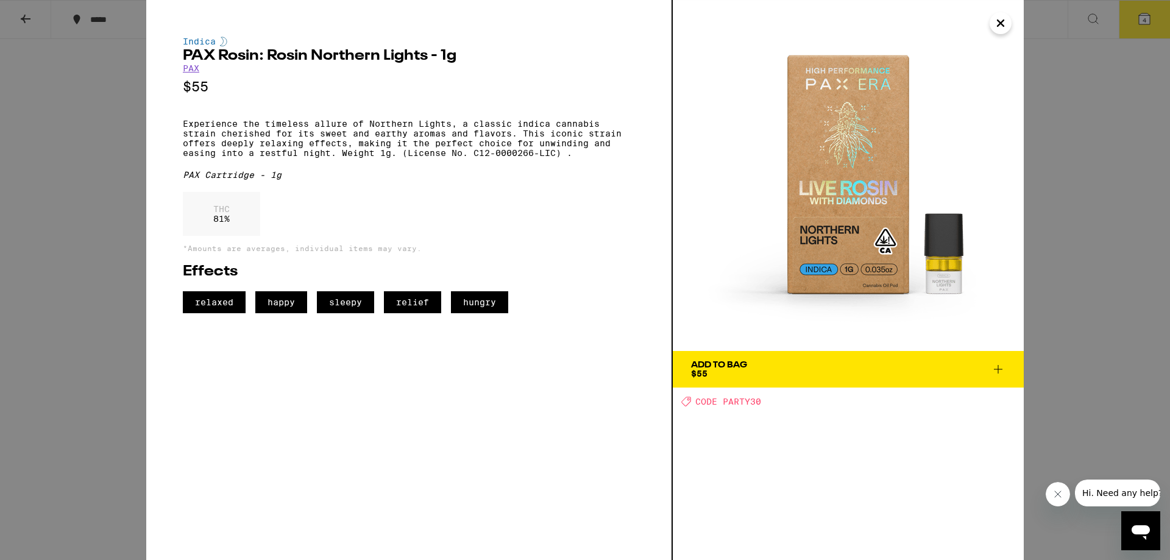
click at [1097, 203] on div "Indica PAX Rosin: Rosin Northern Lights - 1g PAX $55 Experience the timeless al…" at bounding box center [585, 280] width 1170 height 560
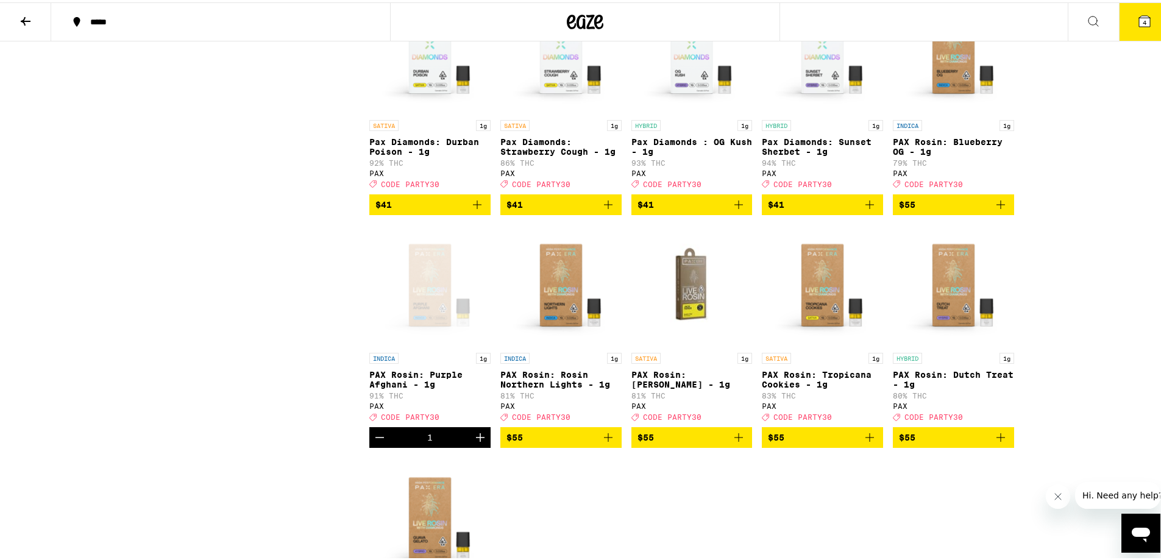
click at [710, 329] on img "Open page for PAX Rosin: Jack Herer - 1g from PAX" at bounding box center [691, 283] width 121 height 122
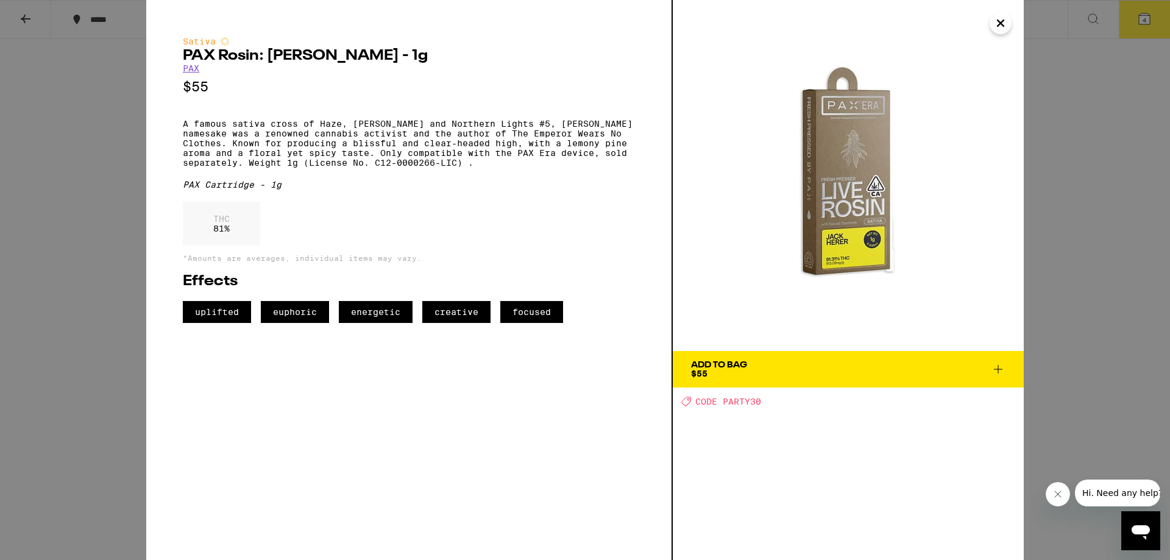
click at [1124, 263] on div "Sativa PAX Rosin: [PERSON_NAME] - 1g PAX $55 A famous sativa cross of Haze, [PE…" at bounding box center [585, 280] width 1170 height 560
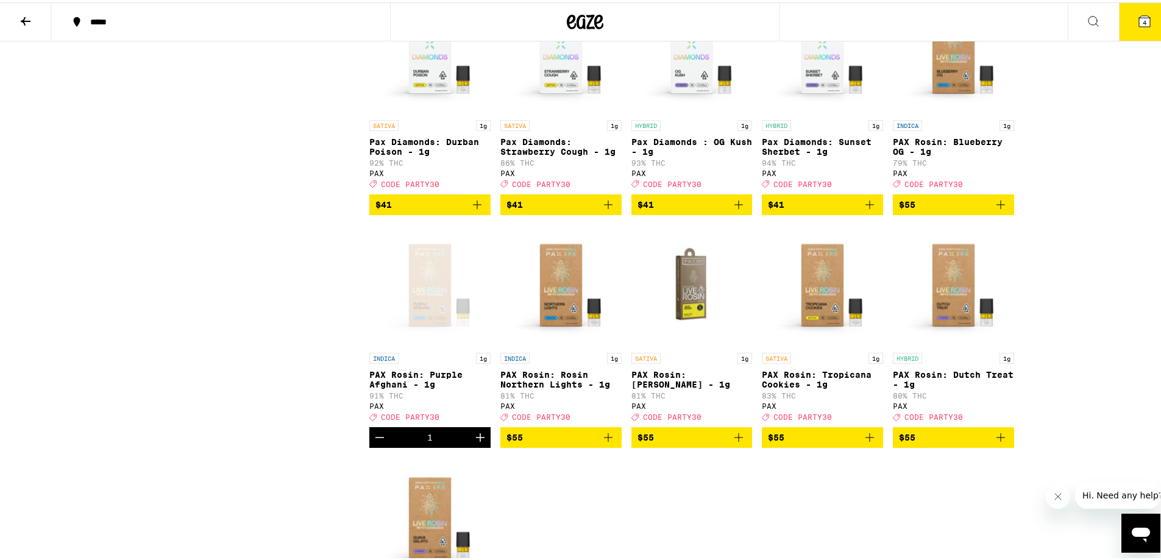
click at [839, 338] on img "Open page for PAX Rosin: Tropicana Cookies - 1g from PAX" at bounding box center [822, 283] width 121 height 122
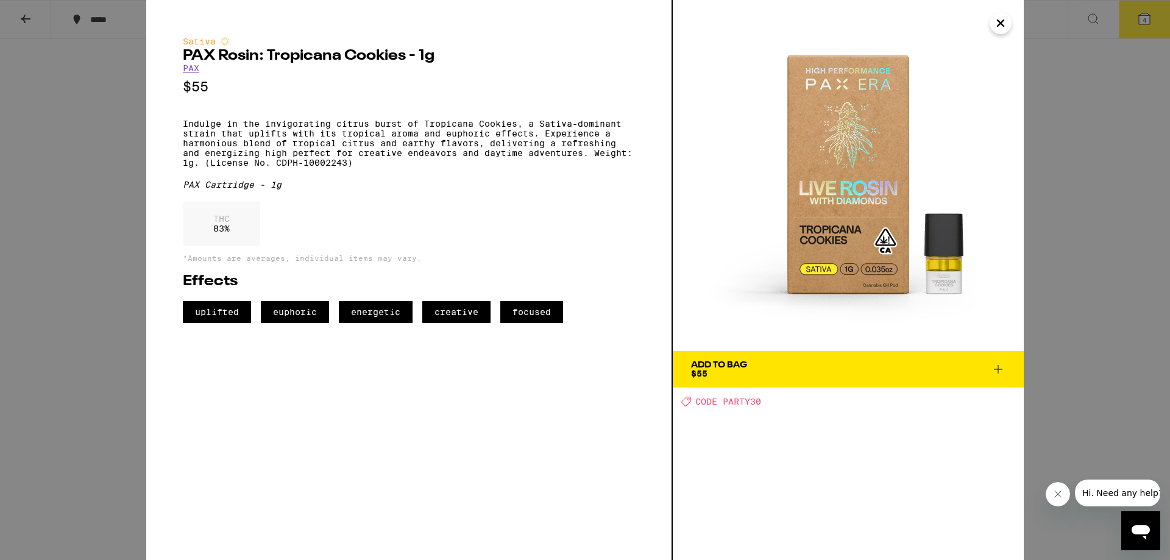
click at [1086, 255] on div "Sativa PAX Rosin: Tropicana Cookies - 1g PAX $55 Indulge in the invigorating ci…" at bounding box center [585, 280] width 1170 height 560
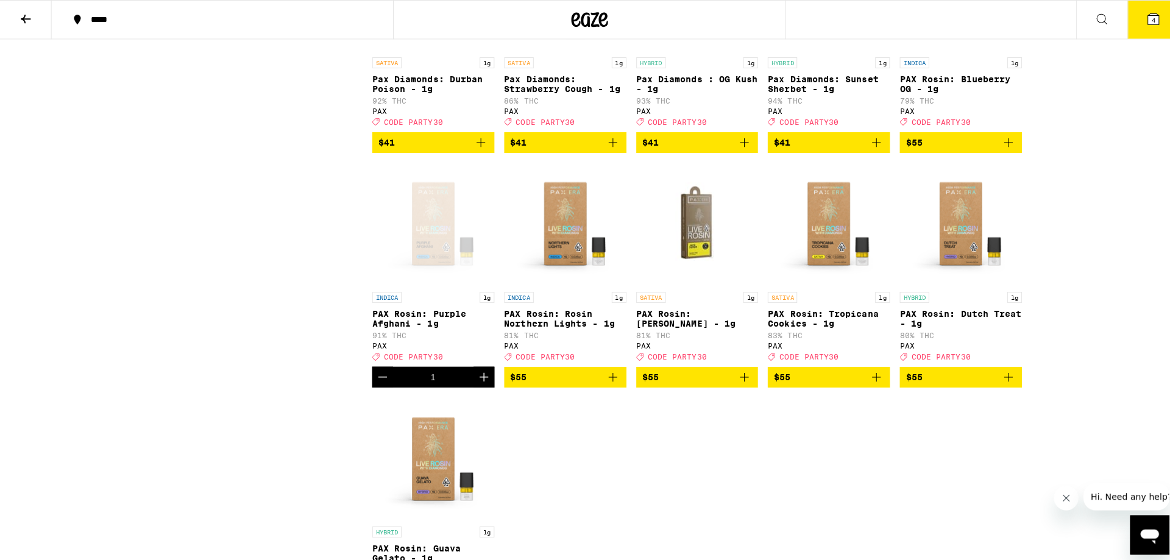
scroll to position [1524, 0]
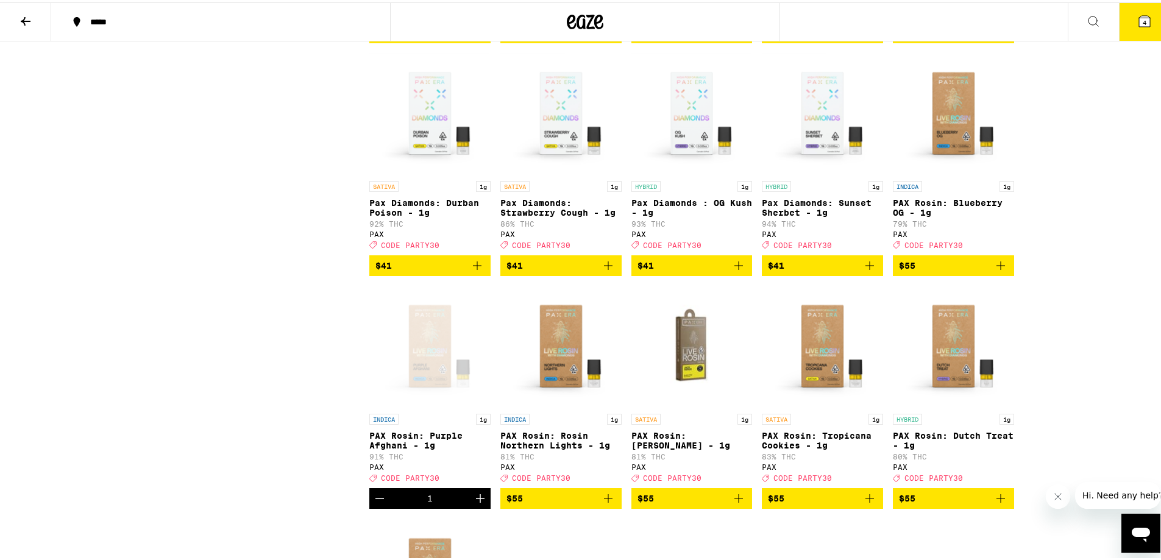
click at [937, 166] on img "Open page for PAX Rosin: Blueberry OG - 1g from PAX" at bounding box center [953, 112] width 121 height 122
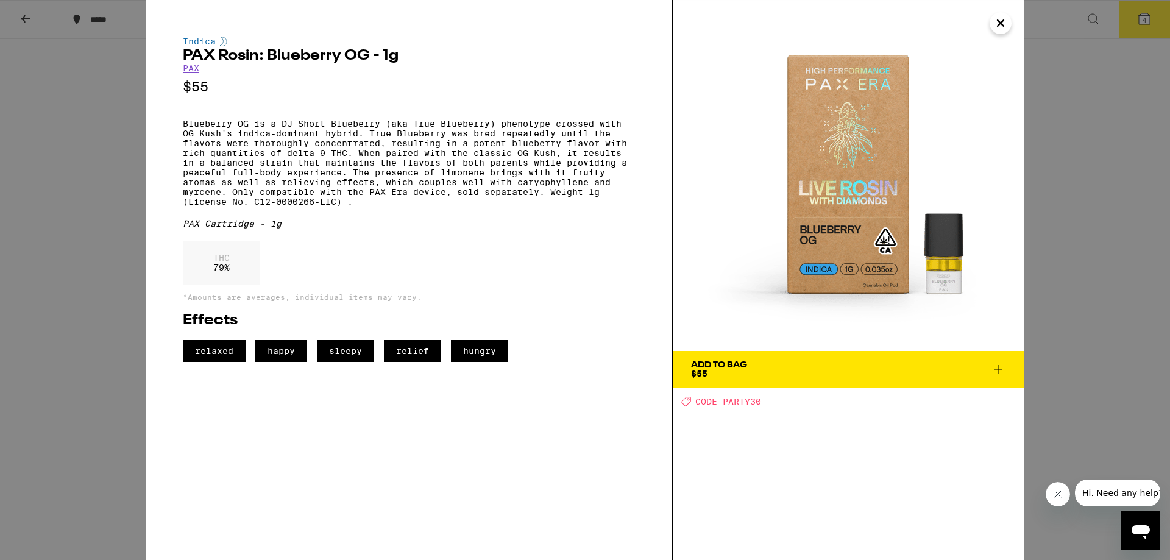
click at [1061, 127] on div "Indica PAX Rosin: Blueberry OG - 1g PAX $55 Blueberry OG is a DJ Short Blueberr…" at bounding box center [585, 280] width 1170 height 560
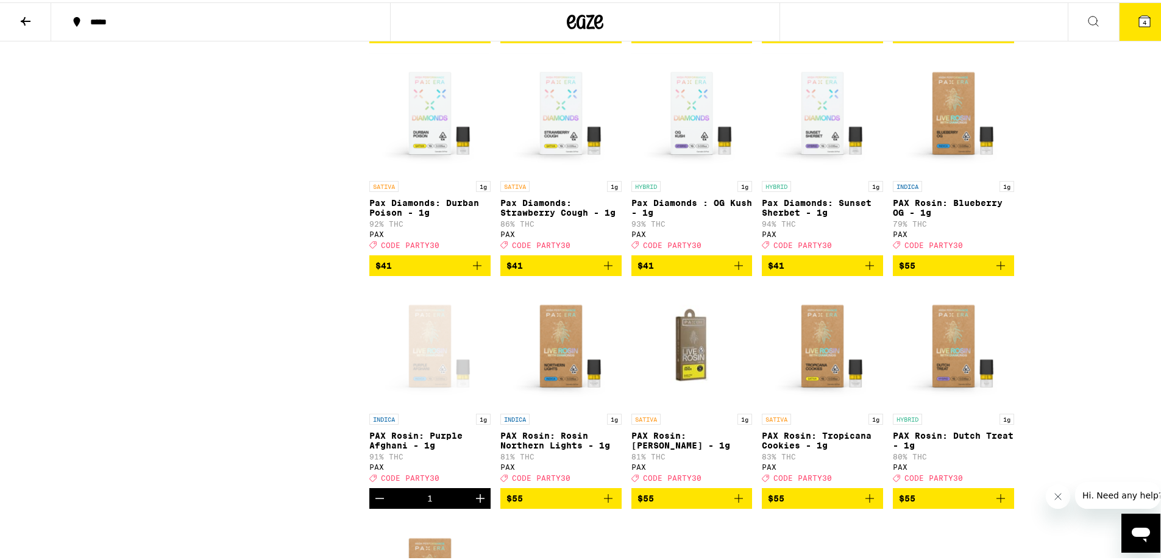
click at [442, 405] on div "Open page for PAX Rosin: Purple Afghani - 1g from PAX" at bounding box center [429, 344] width 121 height 122
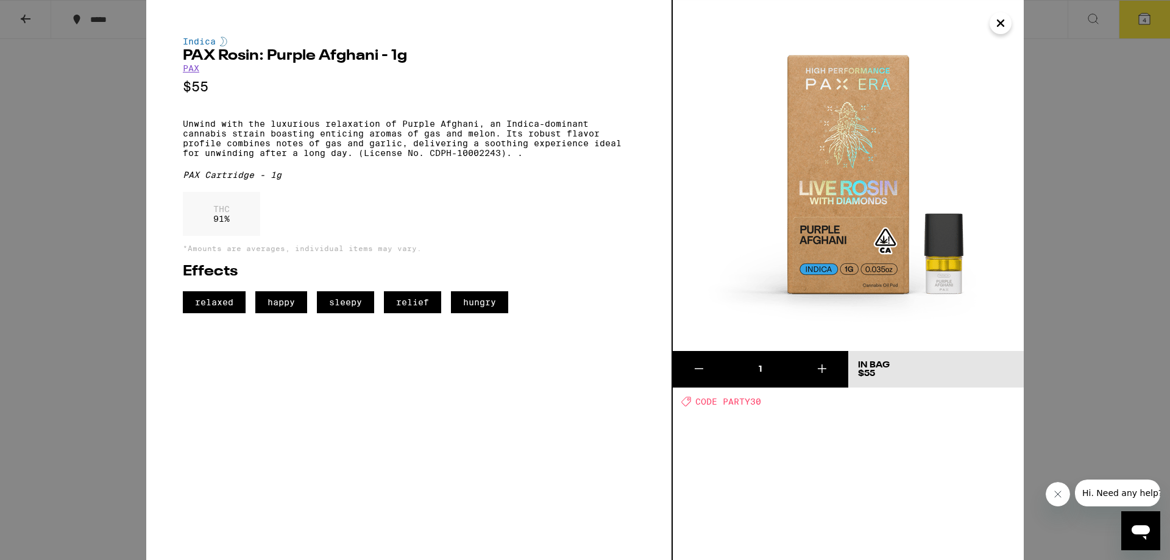
click at [1072, 293] on div "Indica PAX Rosin: Purple Afghani - 1g PAX $55 Unwind with the luxurious relaxat…" at bounding box center [585, 280] width 1170 height 560
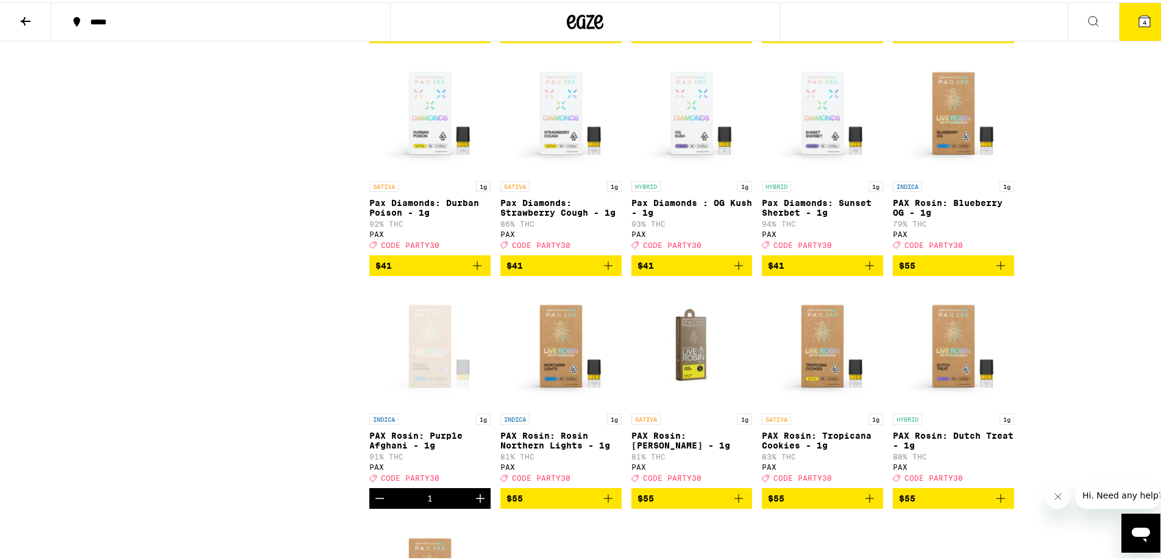
click at [1152, 7] on button "4" at bounding box center [1144, 20] width 51 height 38
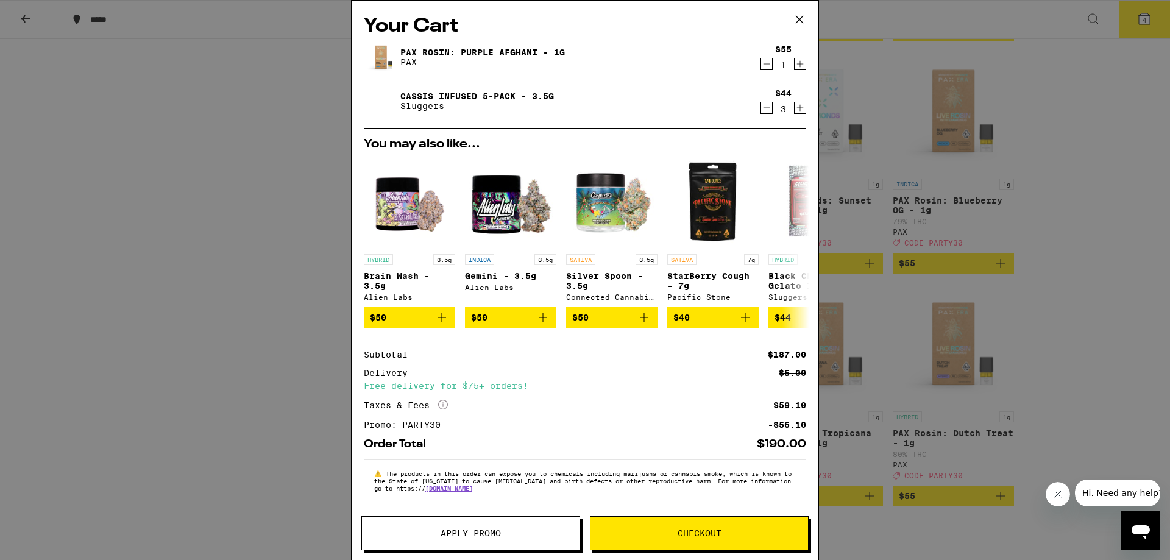
click at [795, 61] on icon "Increment" at bounding box center [800, 64] width 11 height 15
click at [736, 530] on span "Checkout" at bounding box center [700, 533] width 218 height 9
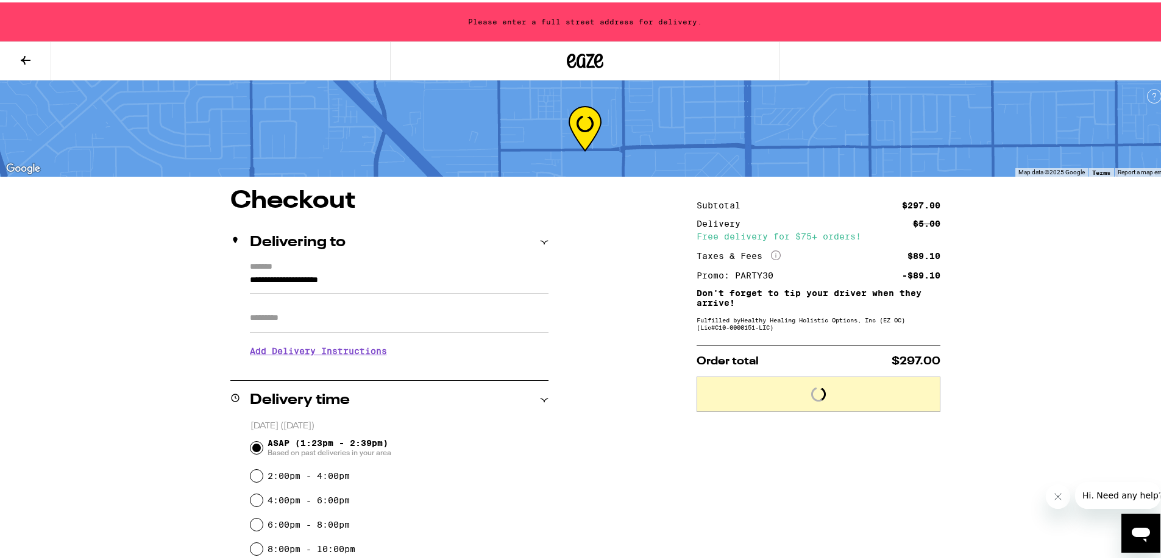
click at [292, 272] on input "**********" at bounding box center [399, 281] width 299 height 21
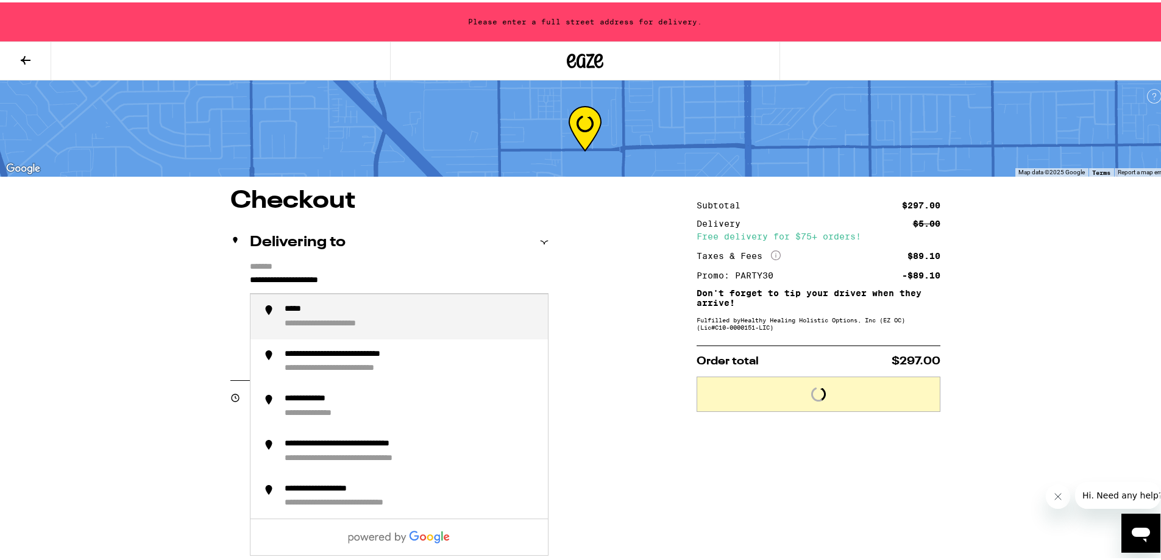
click at [292, 272] on input "**********" at bounding box center [399, 281] width 299 height 21
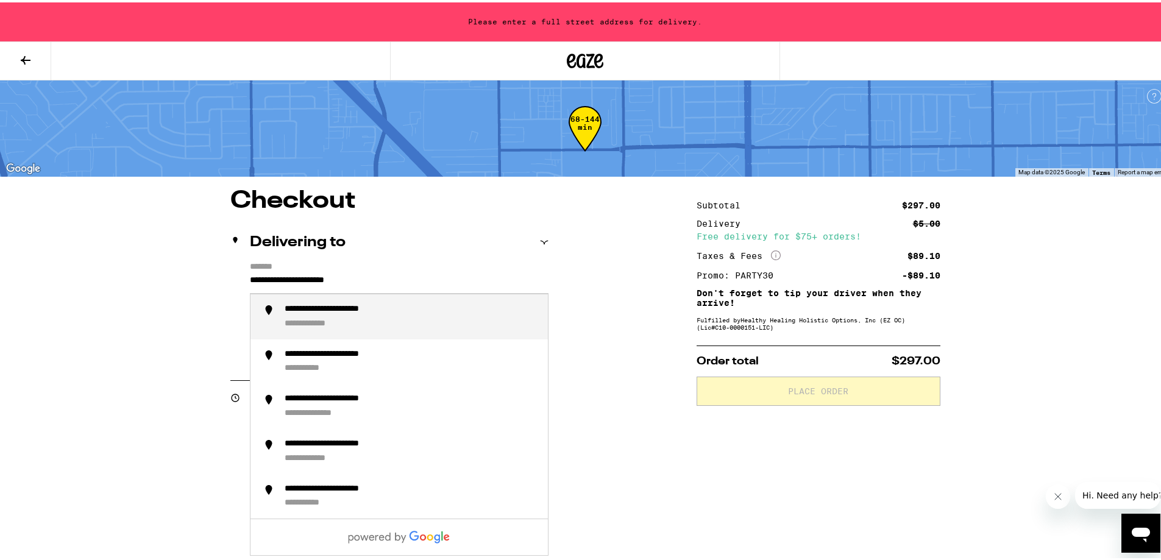
click at [330, 327] on div "**********" at bounding box center [321, 321] width 72 height 11
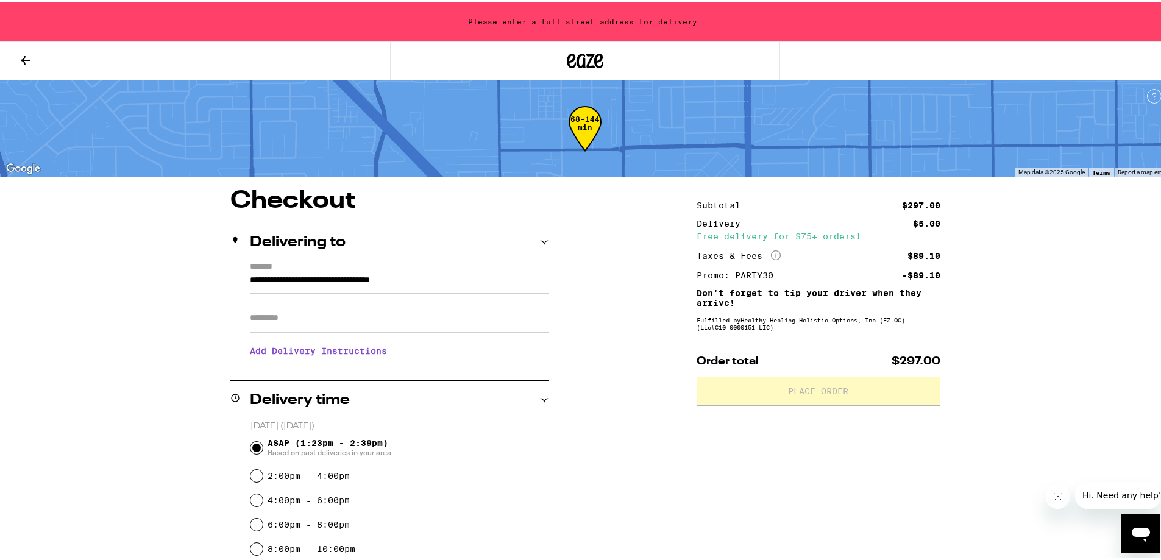
type input "**********"
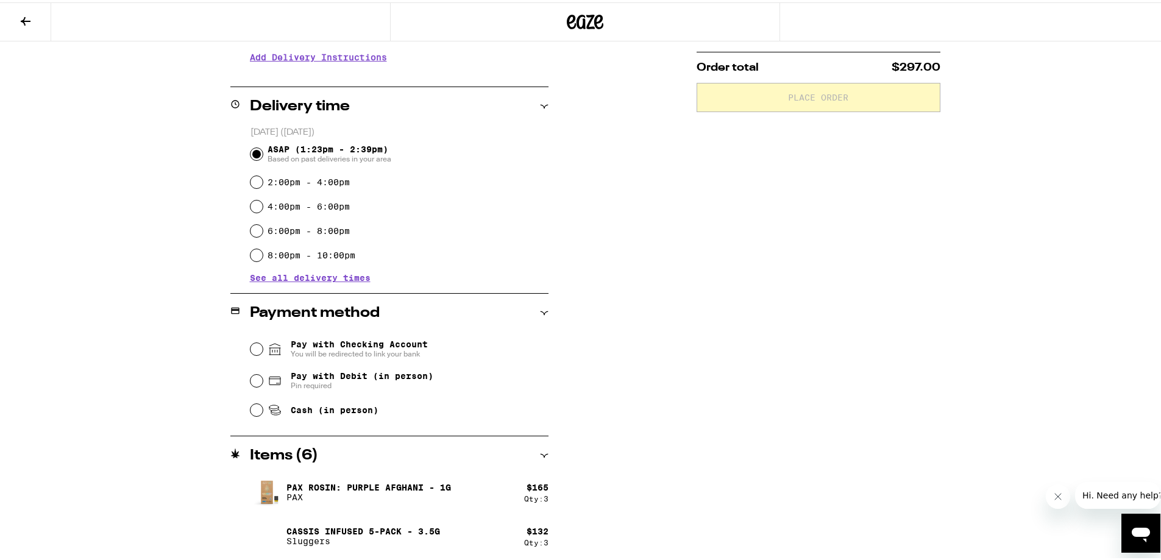
scroll to position [256, 0]
click at [326, 404] on span "Cash (in person)" at bounding box center [335, 407] width 88 height 10
click at [263, 404] on input "Cash (in person)" at bounding box center [257, 406] width 12 height 12
radio input "true"
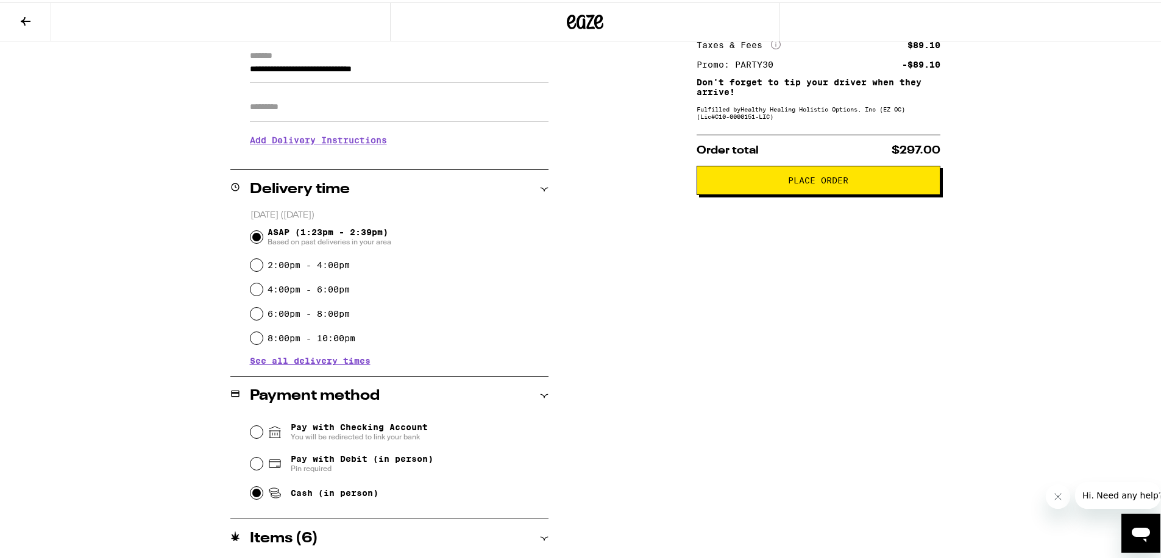
scroll to position [0, 0]
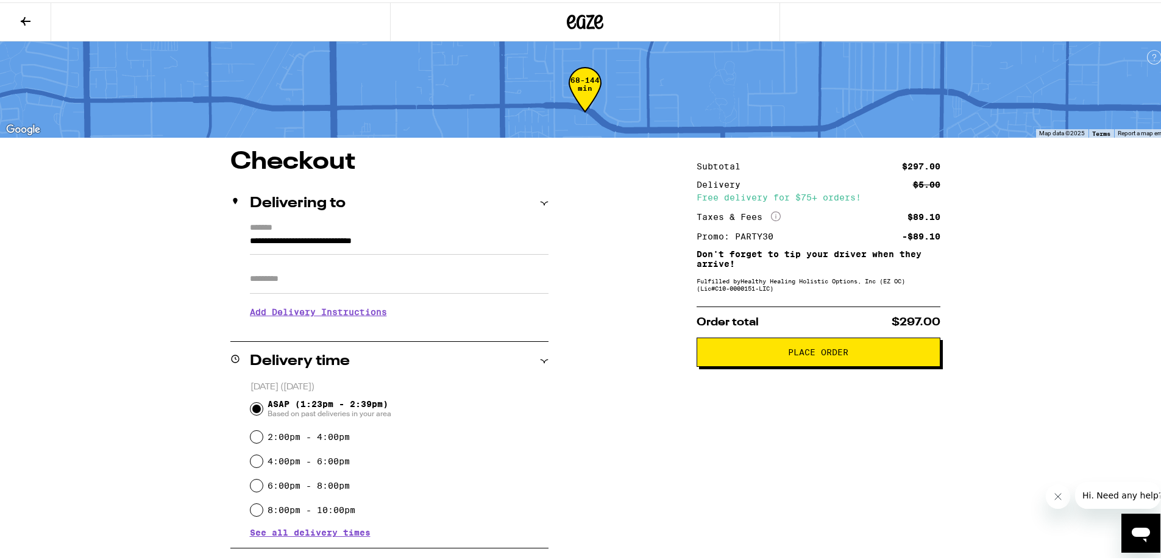
click at [823, 354] on span "Place Order" at bounding box center [818, 350] width 60 height 9
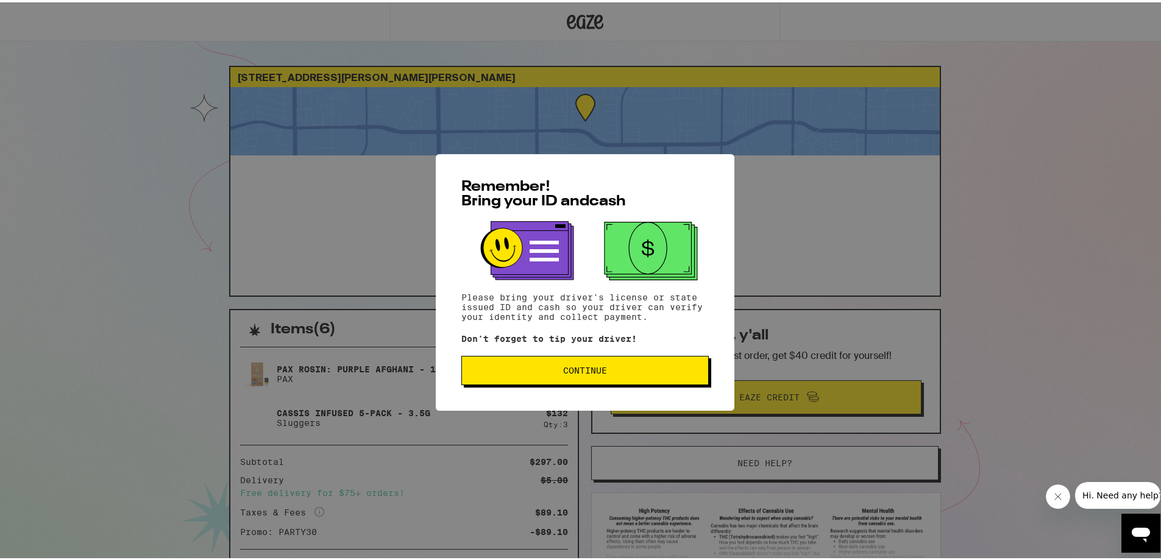
click at [552, 372] on span "Continue" at bounding box center [585, 368] width 227 height 9
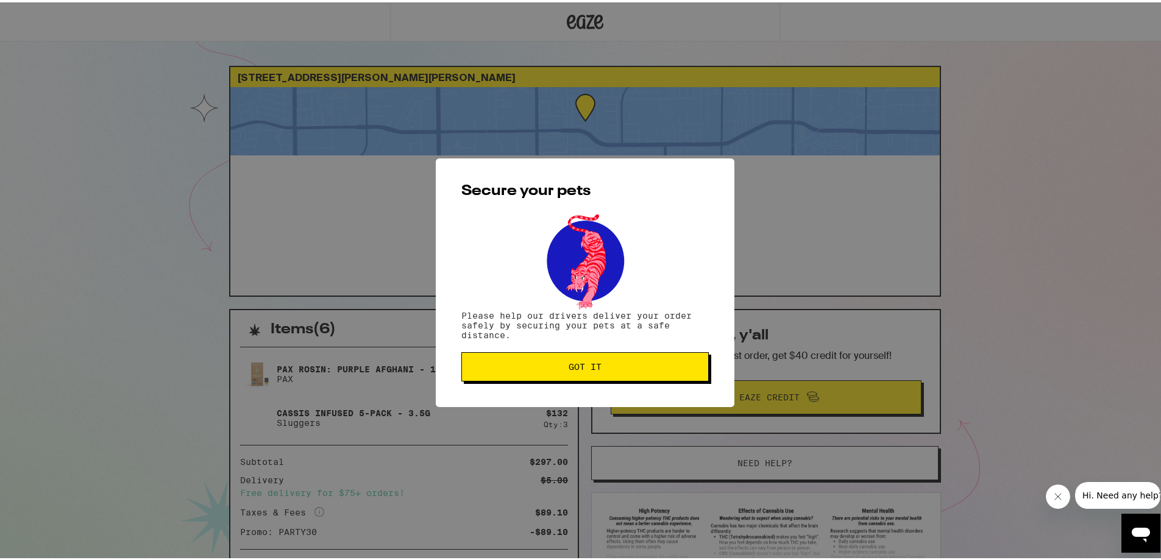
click at [585, 363] on span "Got it" at bounding box center [585, 364] width 33 height 9
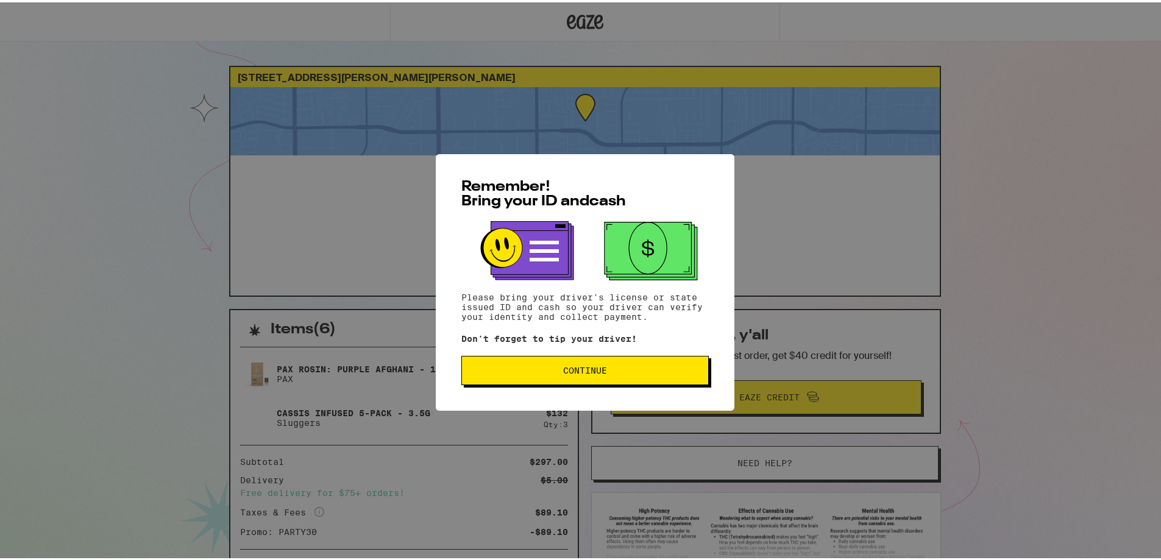
click at [648, 363] on button "Continue" at bounding box center [584, 368] width 247 height 29
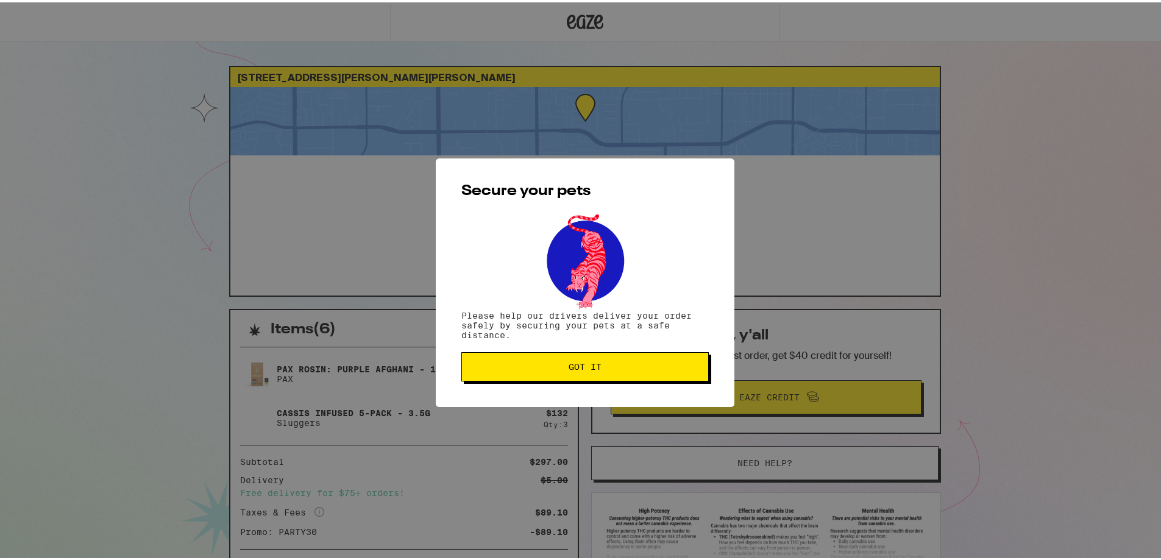
click at [599, 358] on button "Got it" at bounding box center [584, 364] width 247 height 29
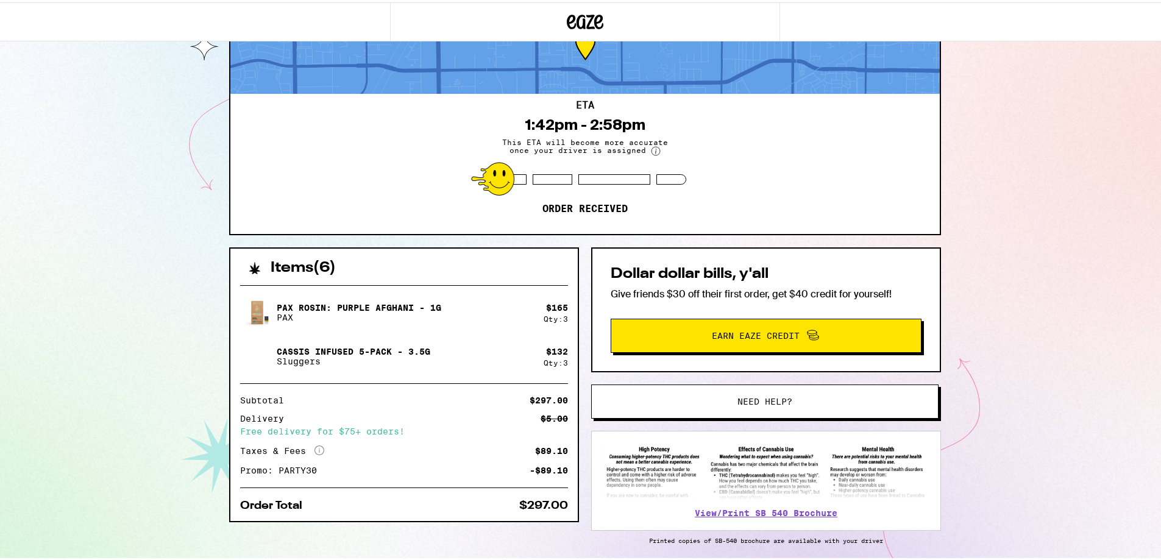
scroll to position [107, 0]
